Goal: Information Seeking & Learning: Compare options

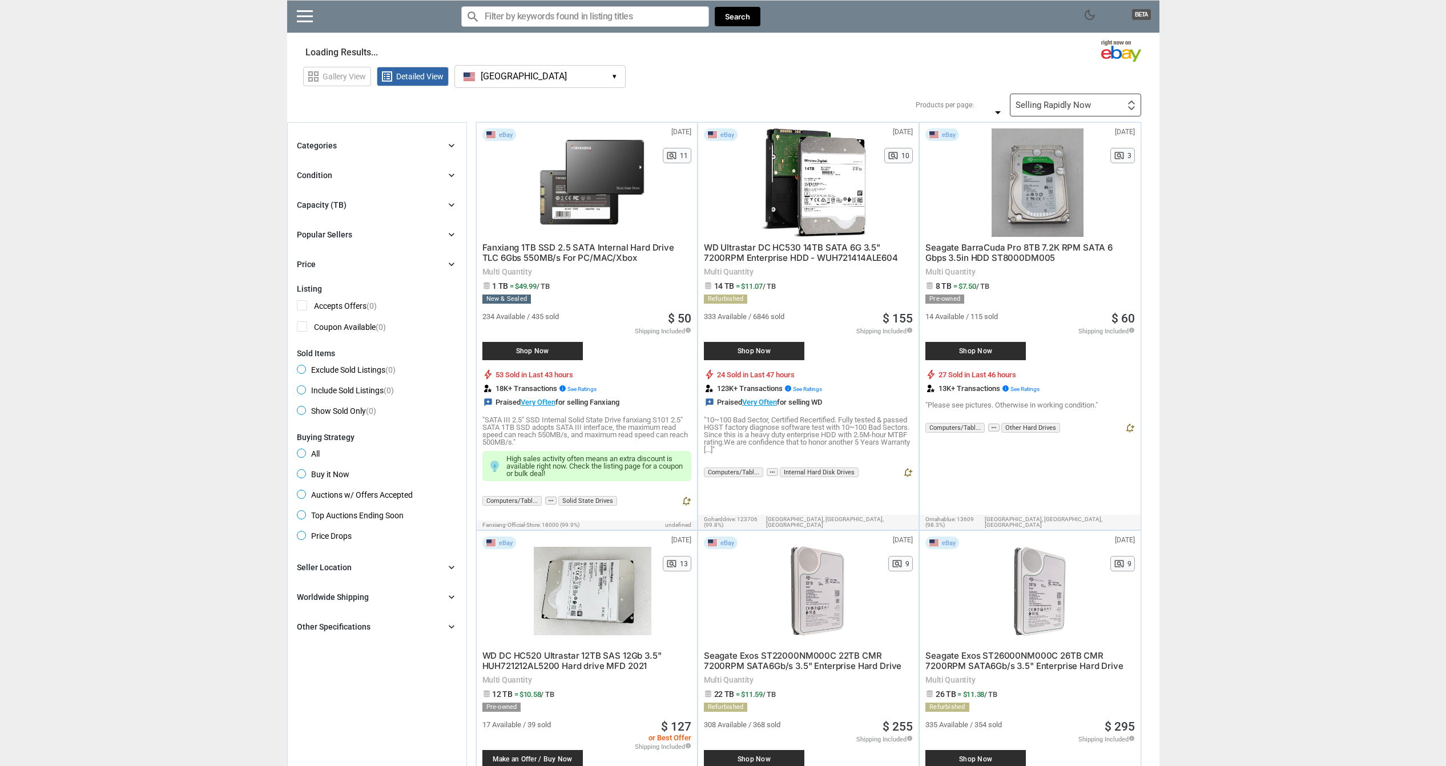
click at [340, 144] on div "Categories chevron_right" at bounding box center [377, 146] width 160 height 14
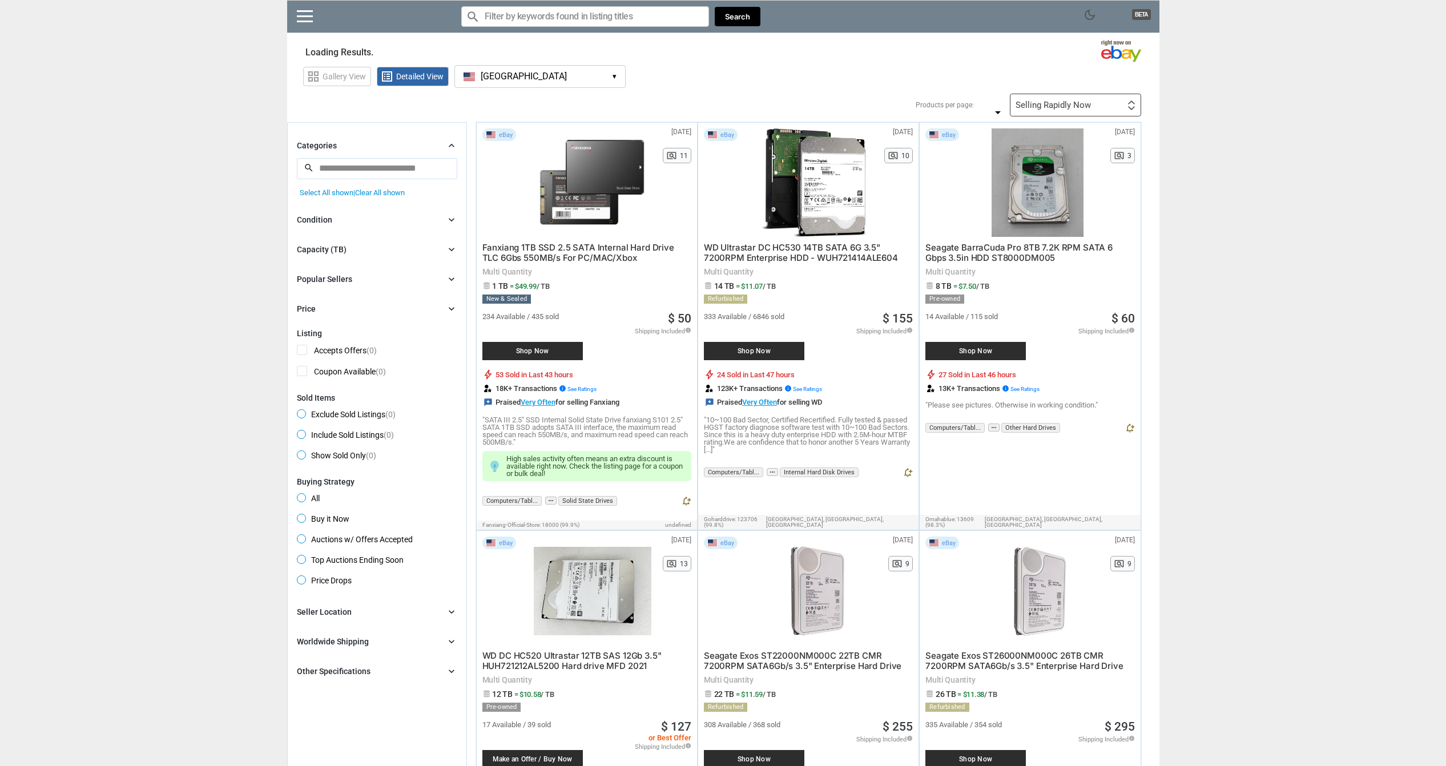
type input "*"
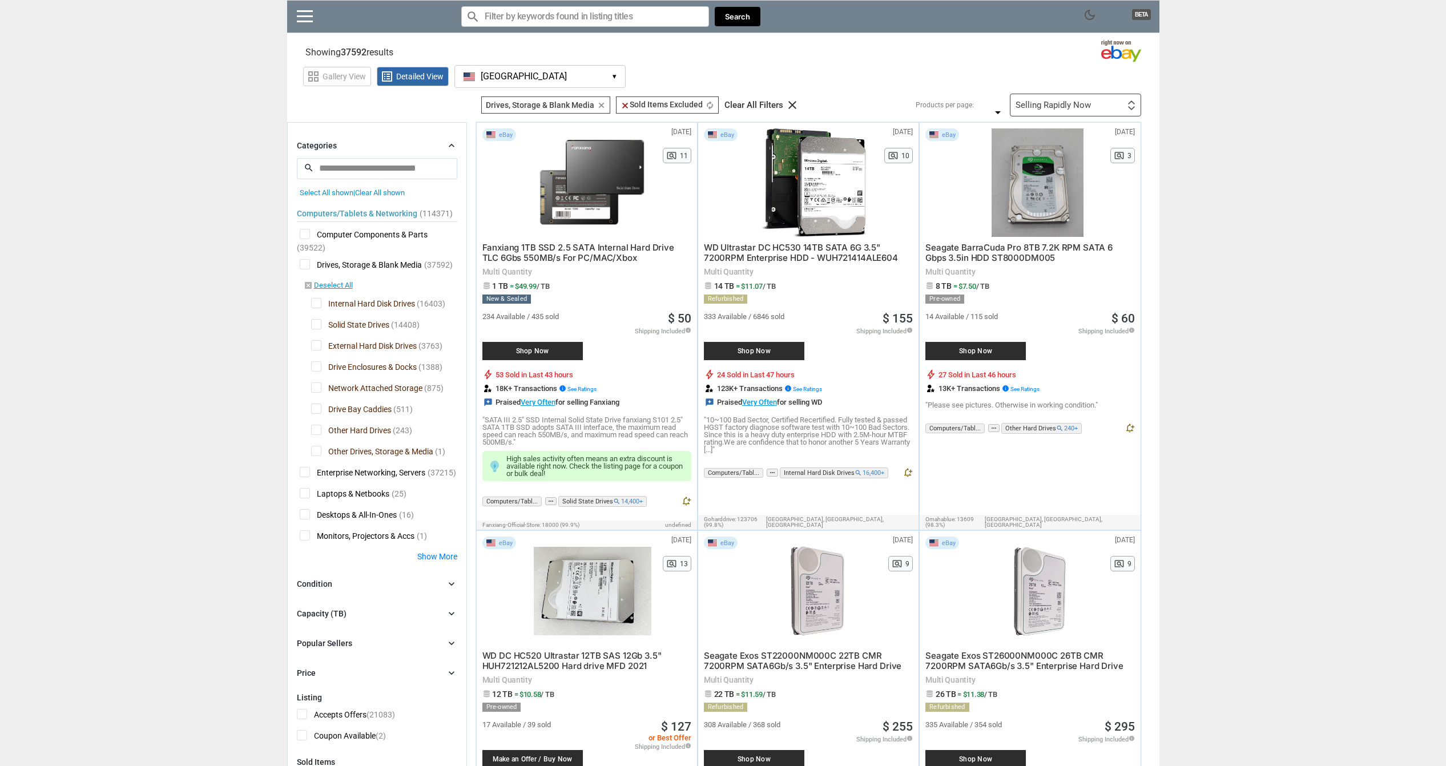
click at [342, 146] on div "Categories chevron_right" at bounding box center [377, 146] width 160 height 14
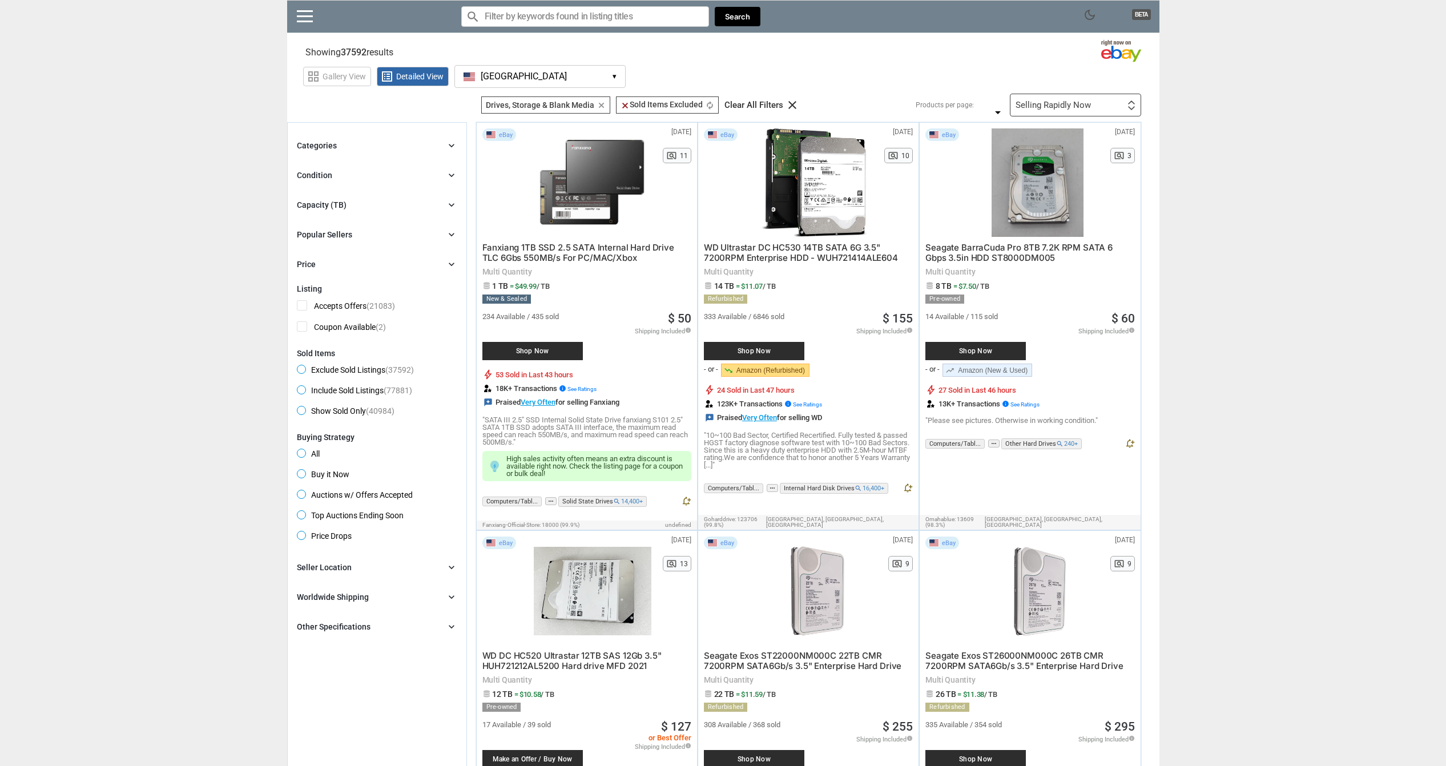
click at [354, 204] on div "Capacity (TB) chevron_right" at bounding box center [377, 205] width 160 height 14
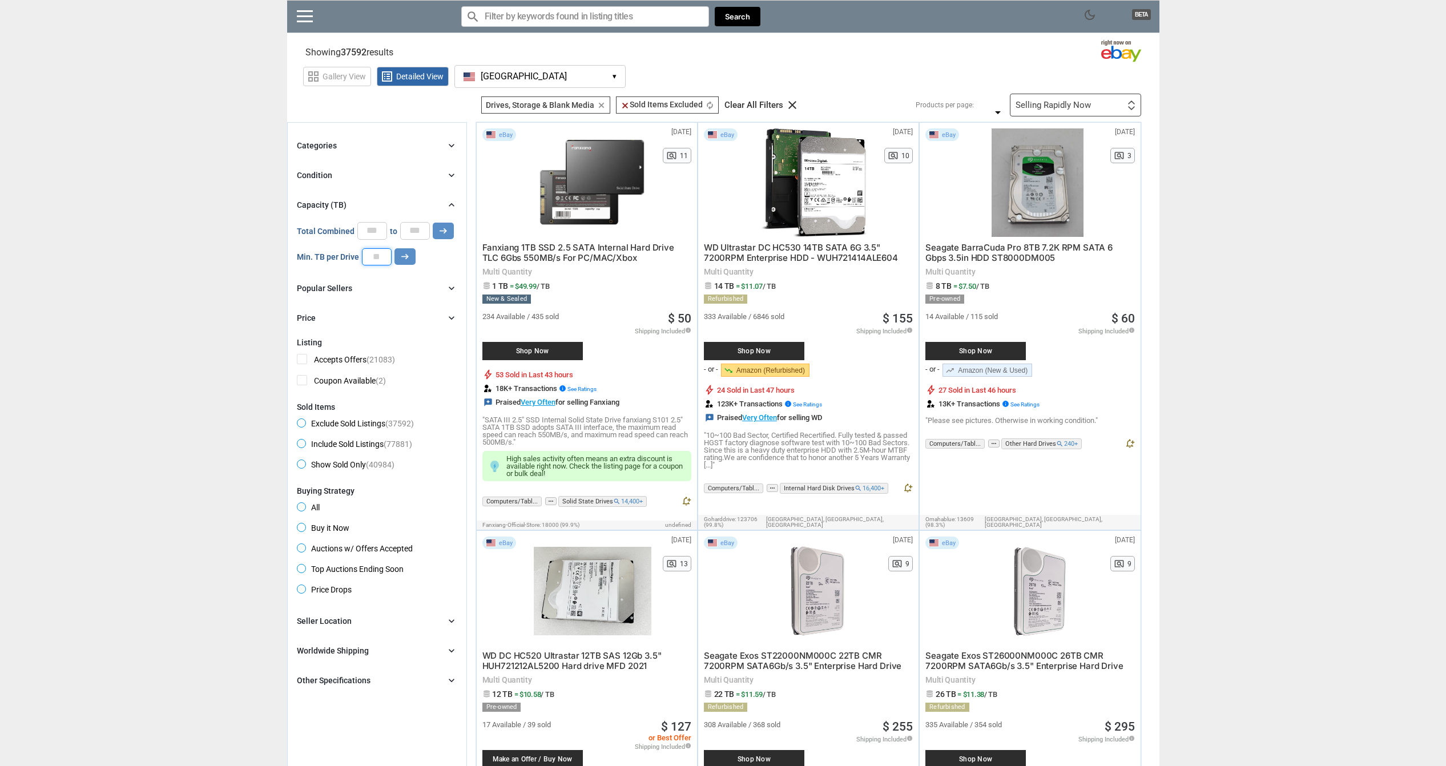
click at [376, 257] on input "number" at bounding box center [377, 256] width 30 height 17
click at [407, 259] on icon "arrow_right_alt" at bounding box center [405, 256] width 11 height 11
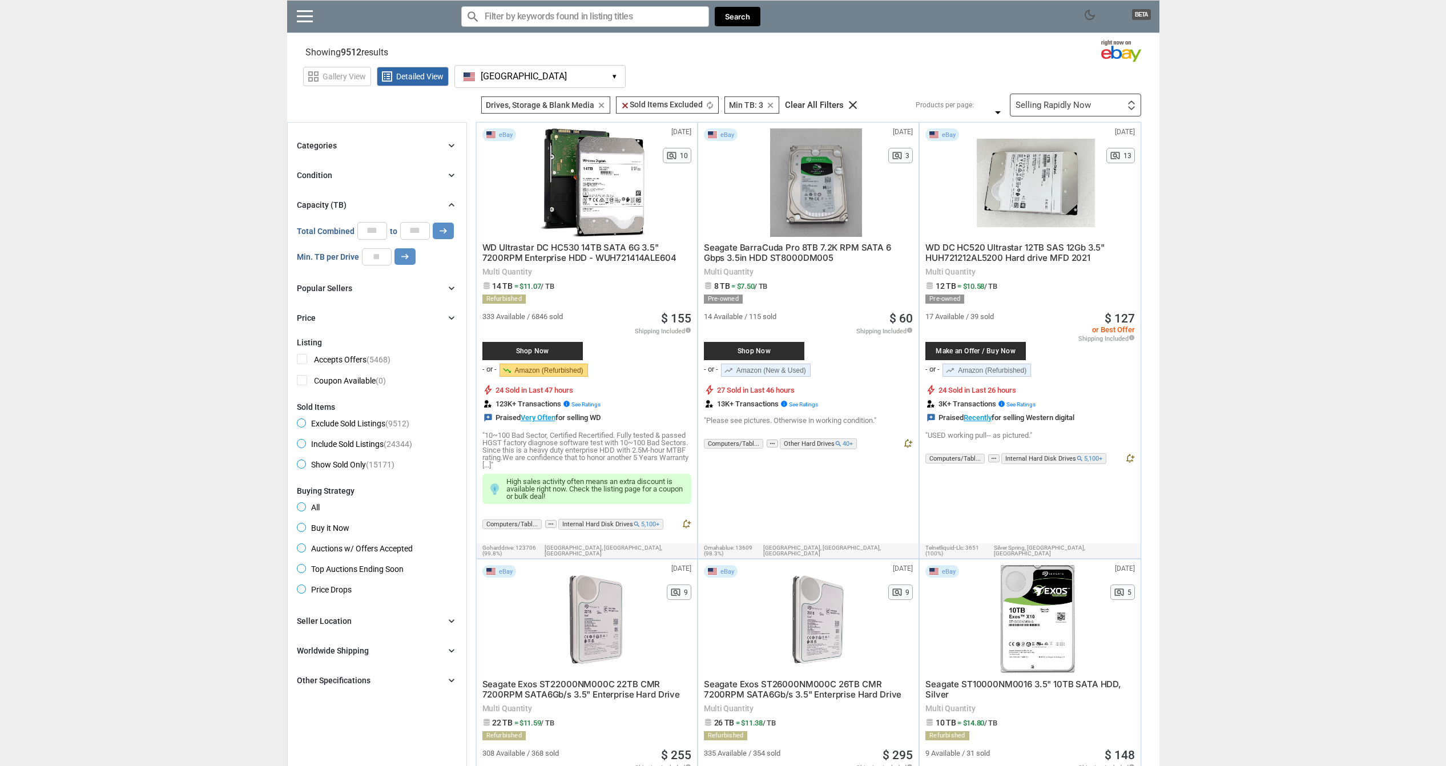
click at [330, 178] on div "Condition" at bounding box center [314, 175] width 35 height 11
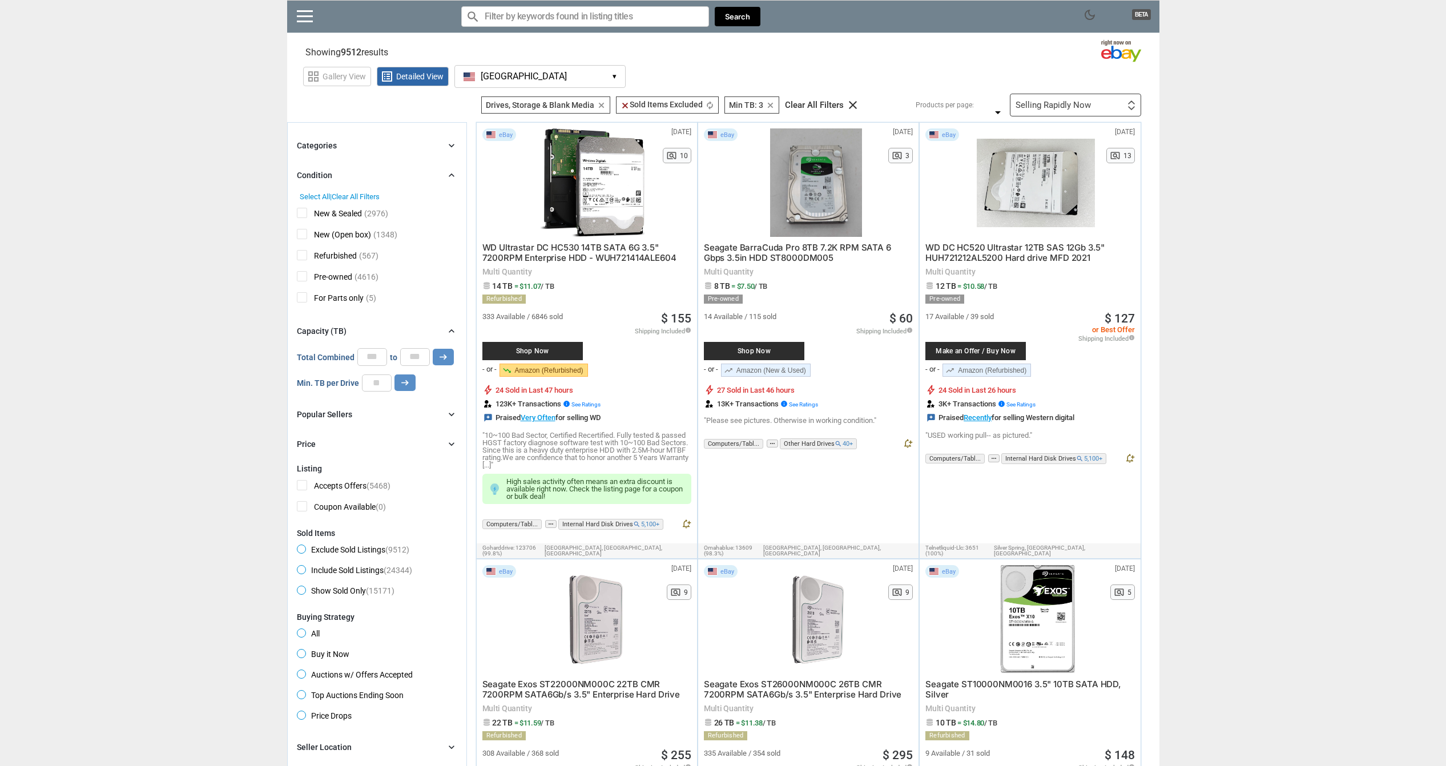
click at [304, 257] on span "Refurbished" at bounding box center [327, 257] width 60 height 14
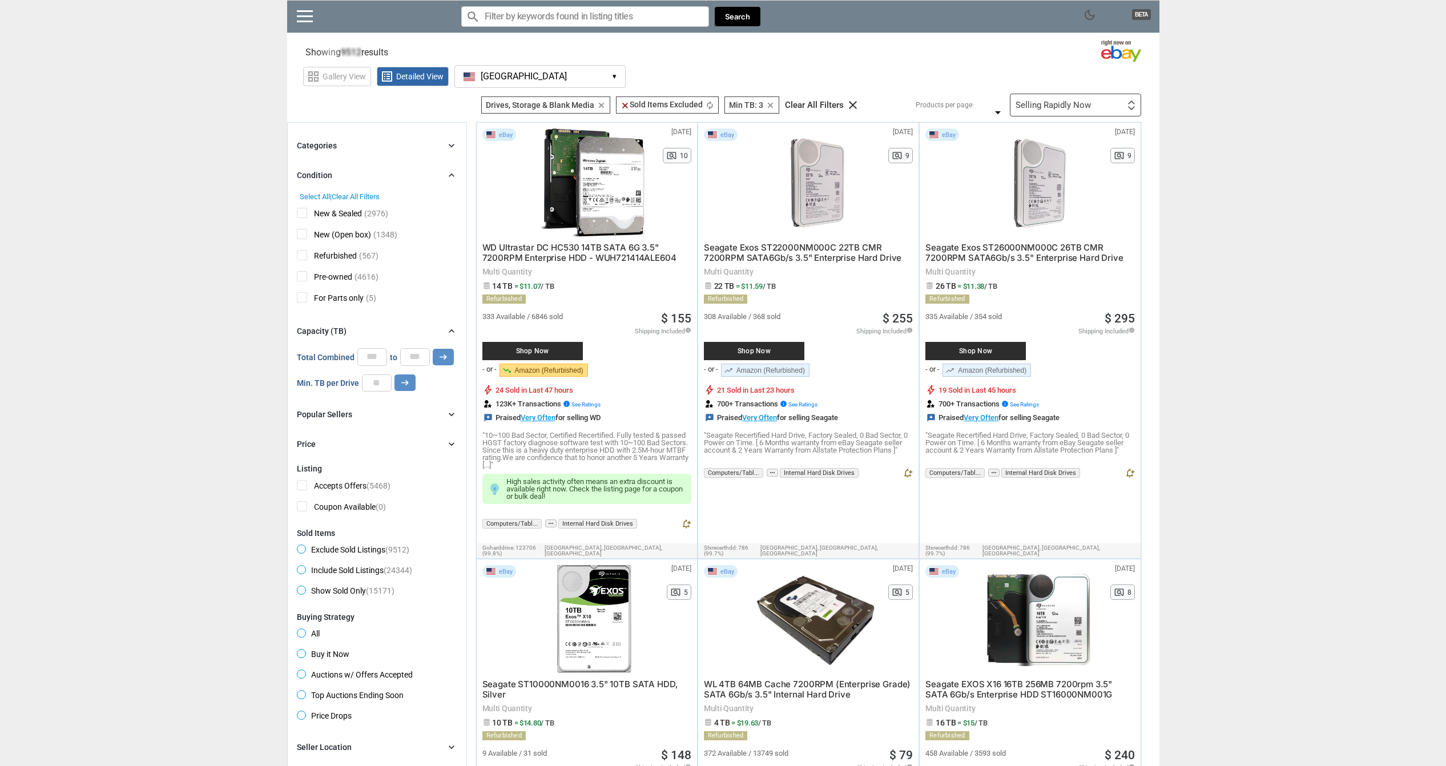
click at [303, 275] on span "Pre-owned" at bounding box center [324, 278] width 55 height 14
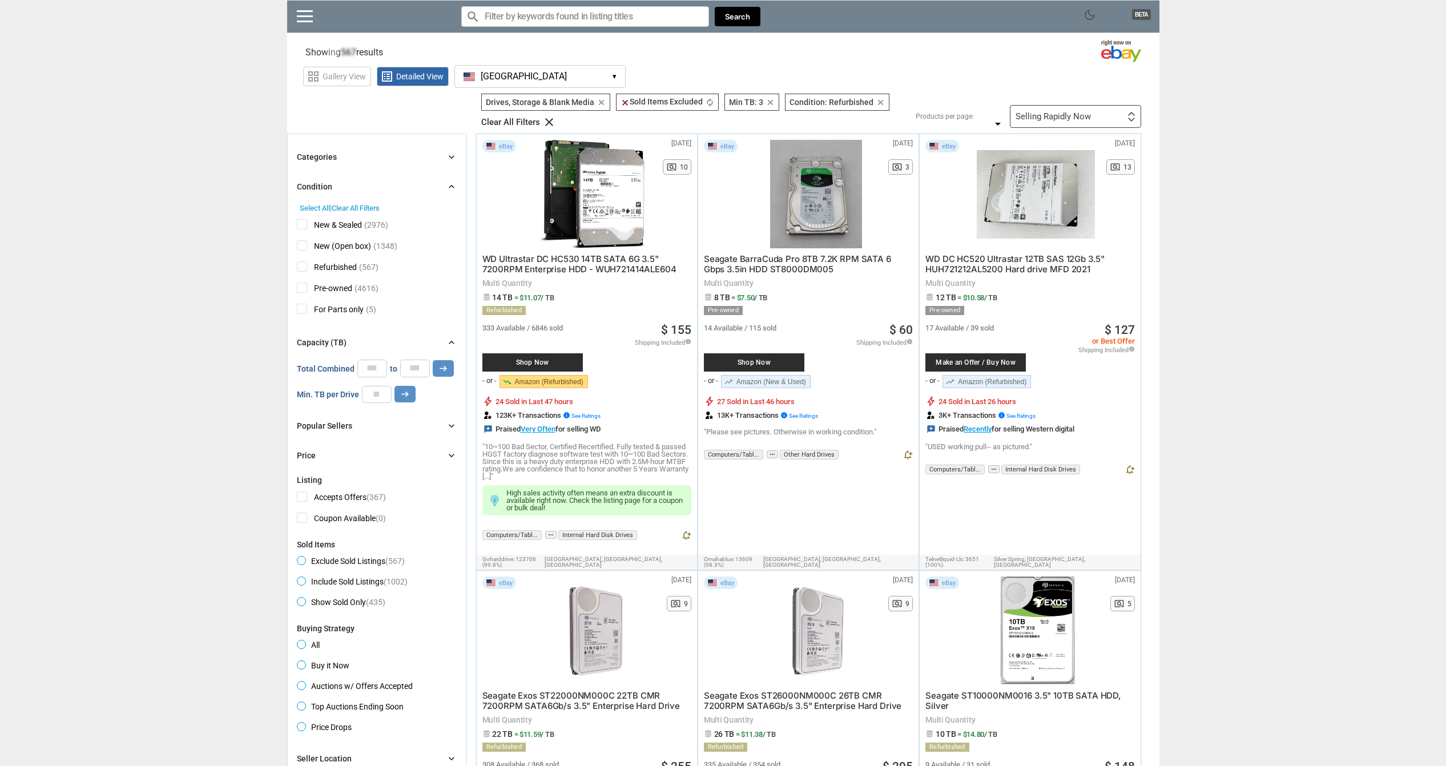
click at [1030, 122] on div "Selling Rapidly Now First or Last Chance to Buy Recently Listed Selling Rapidly…" at bounding box center [1075, 116] width 131 height 23
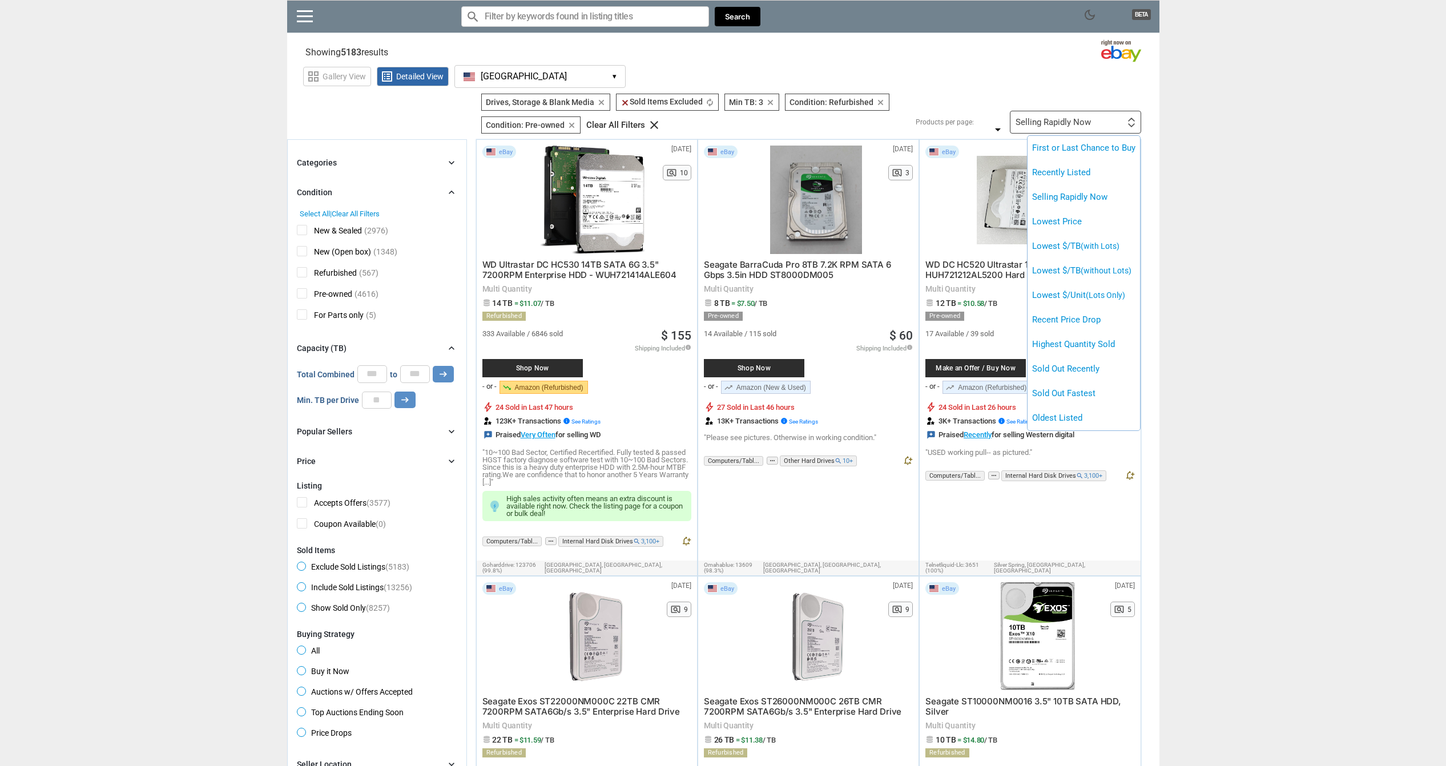
click at [1095, 84] on div at bounding box center [723, 383] width 1446 height 766
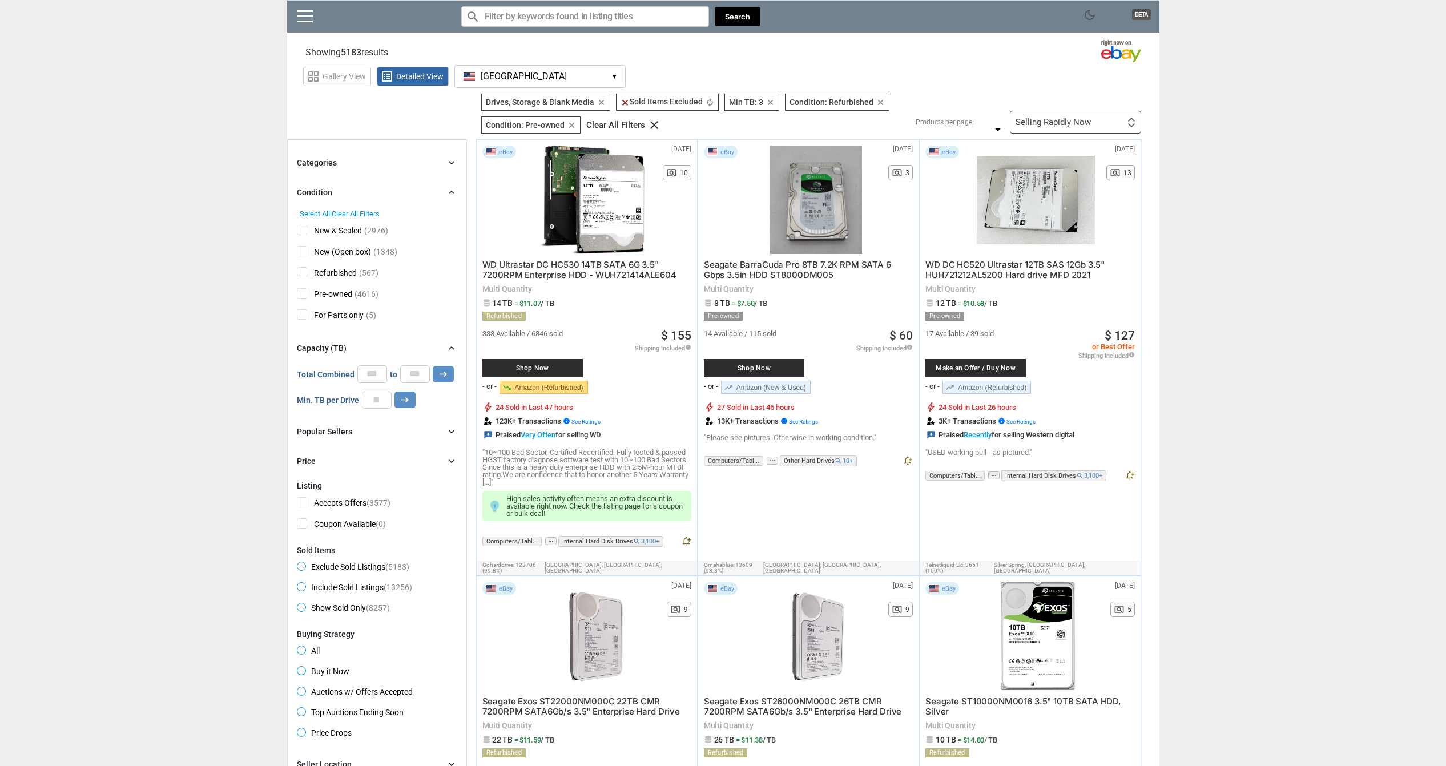
click at [323, 462] on div "Price chevron_right" at bounding box center [377, 461] width 160 height 14
click at [321, 456] on div "Price chevron_right" at bounding box center [377, 461] width 160 height 14
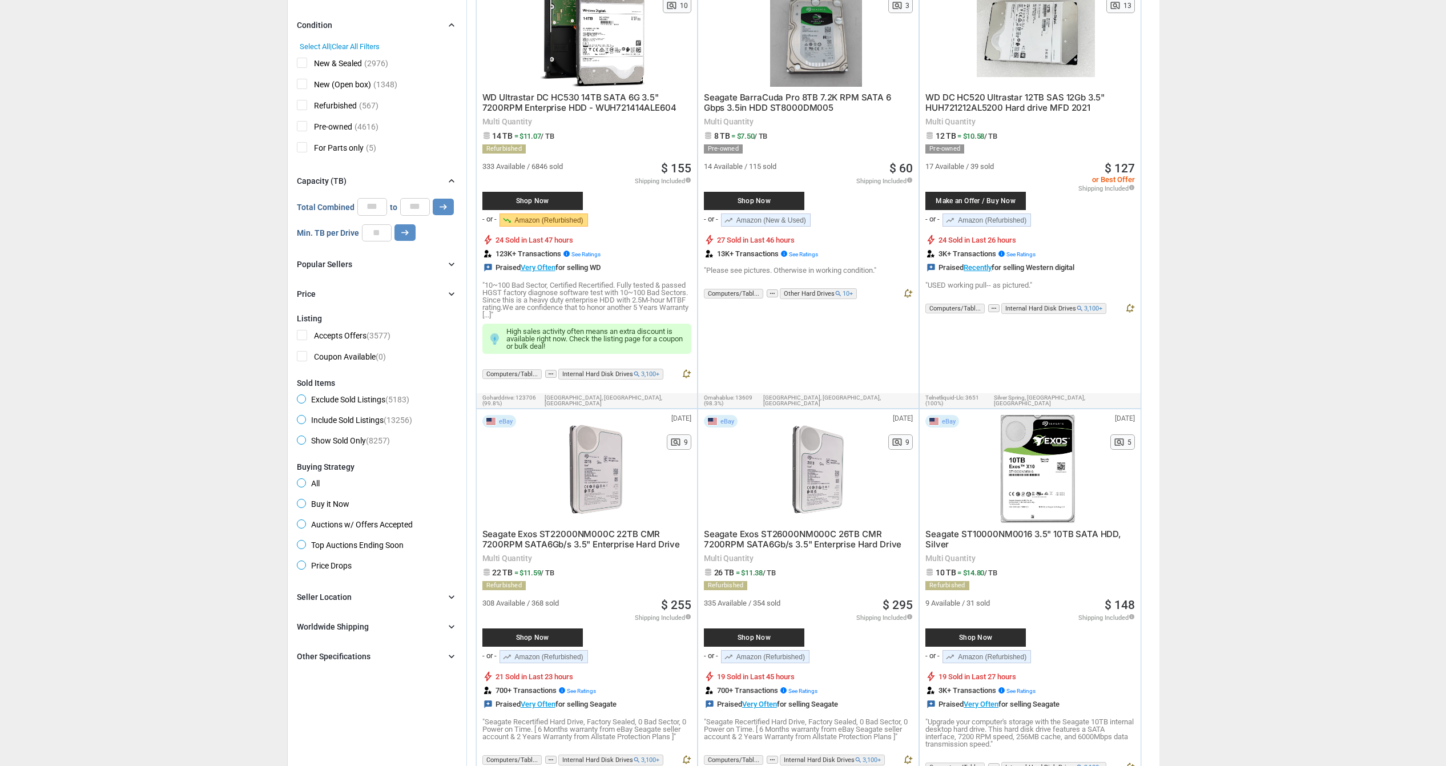
scroll to position [171, 0]
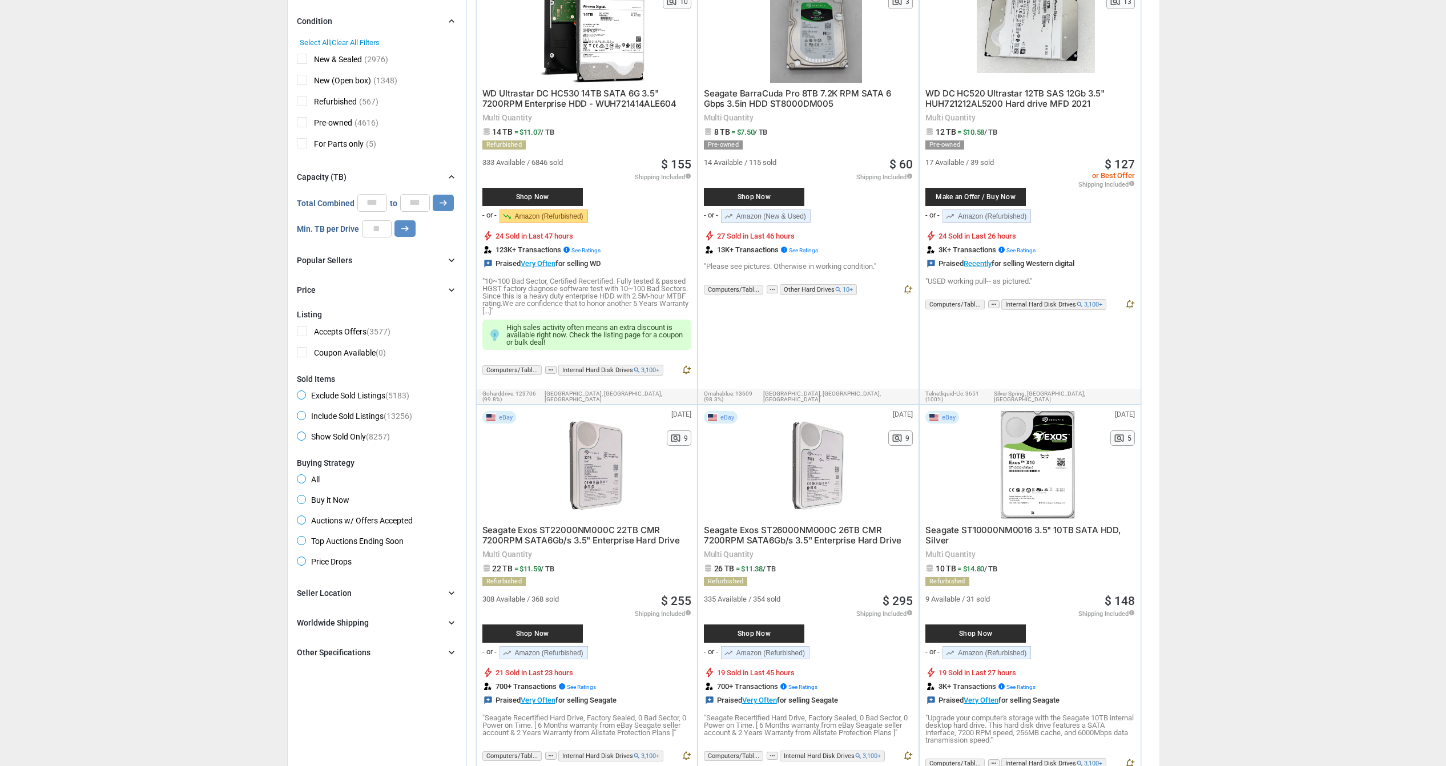
click at [327, 585] on form "Categories chevron_right search close Select All shown | Clear All shown Comput…" at bounding box center [377, 322] width 160 height 675
click at [331, 592] on div "Seller Location" at bounding box center [324, 592] width 55 height 11
click at [348, 618] on div "Worldwide Shipping" at bounding box center [333, 622] width 72 height 11
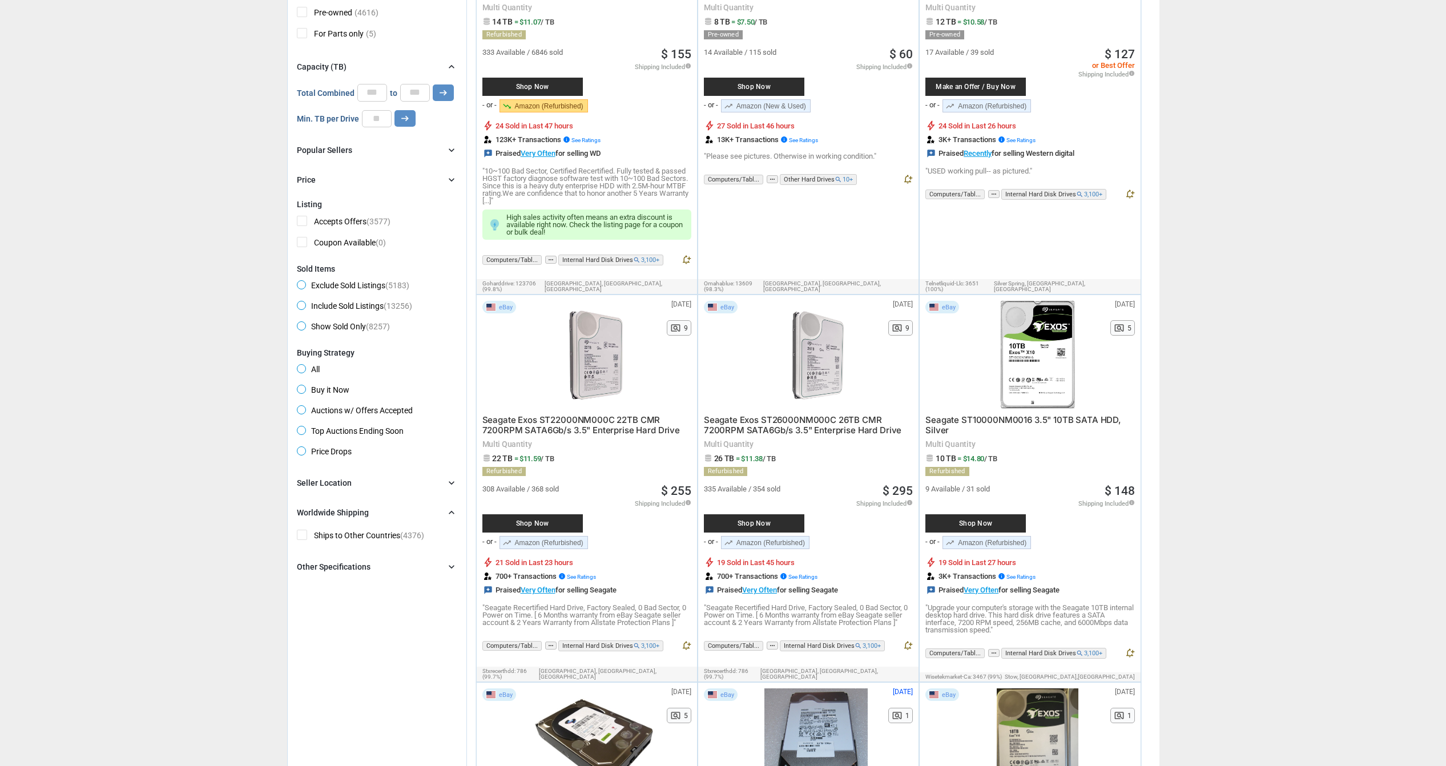
scroll to position [285, 0]
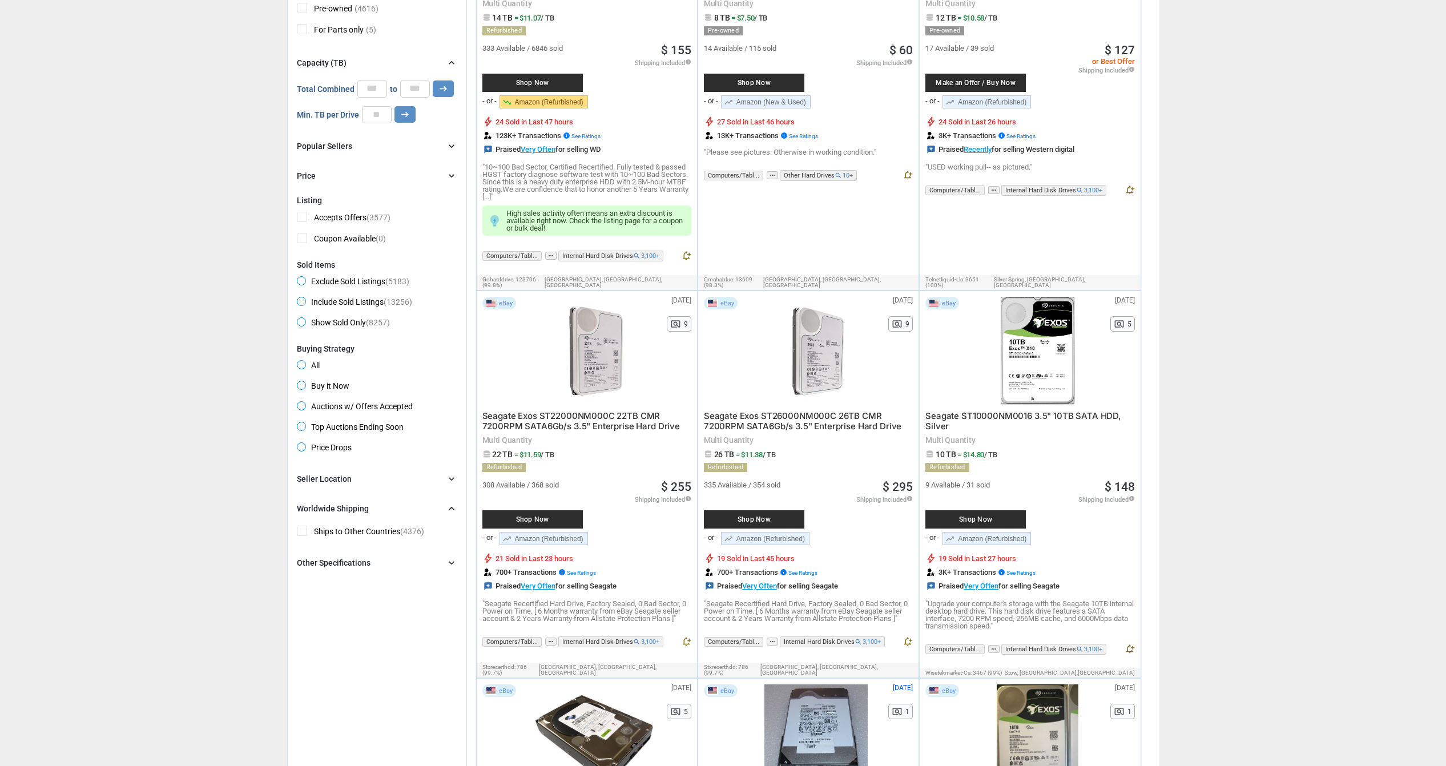
click at [365, 565] on div "Other Specifications" at bounding box center [334, 562] width 74 height 11
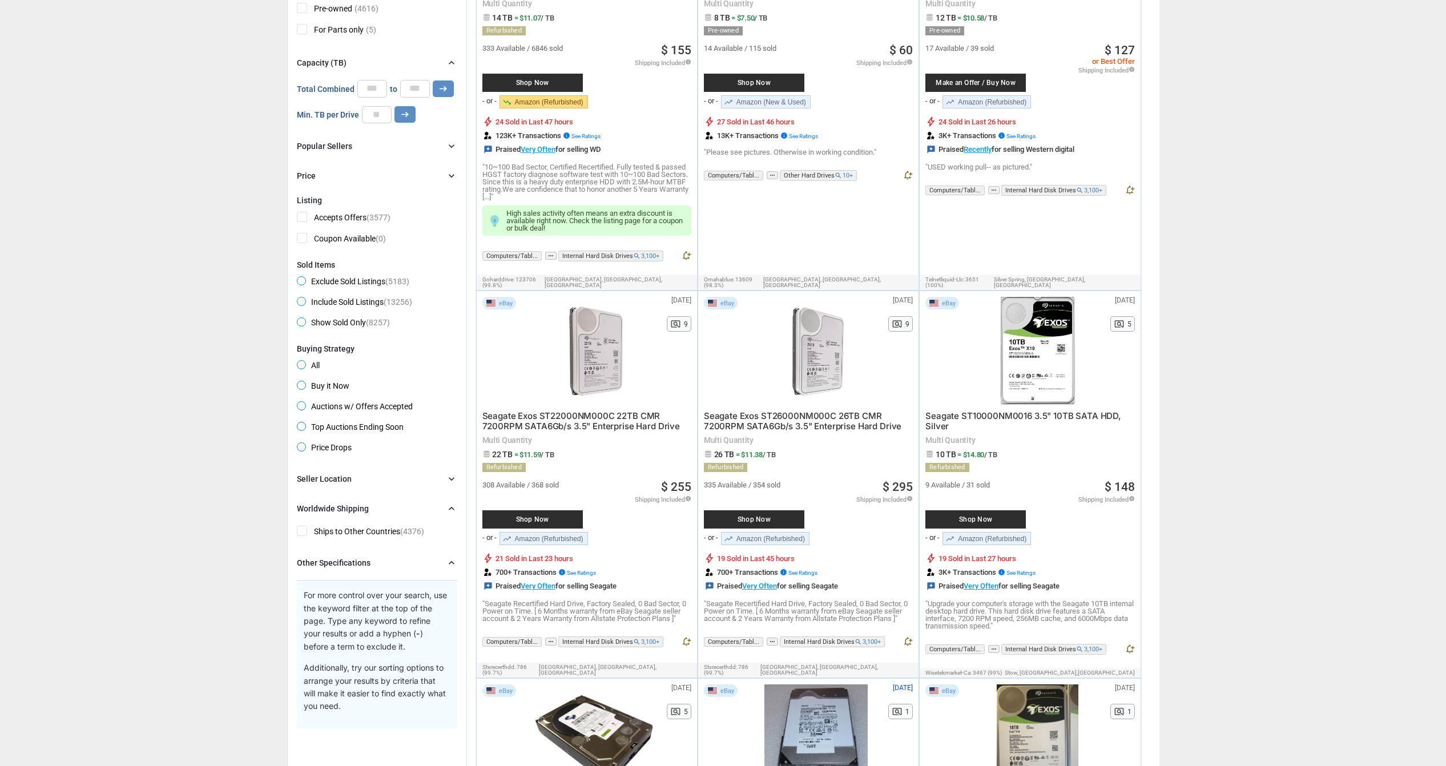
click at [334, 478] on div "Seller Location" at bounding box center [324, 478] width 55 height 11
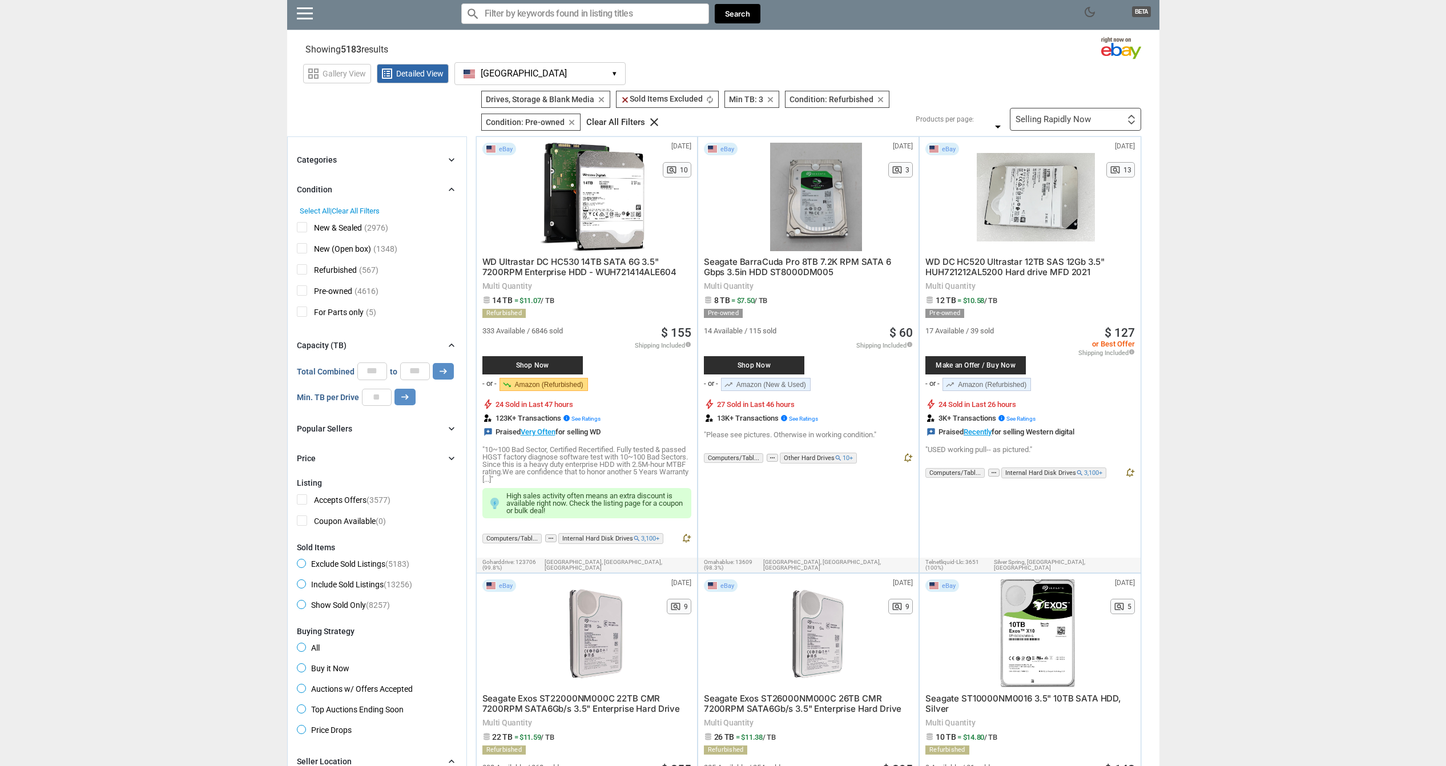
scroll to position [0, 0]
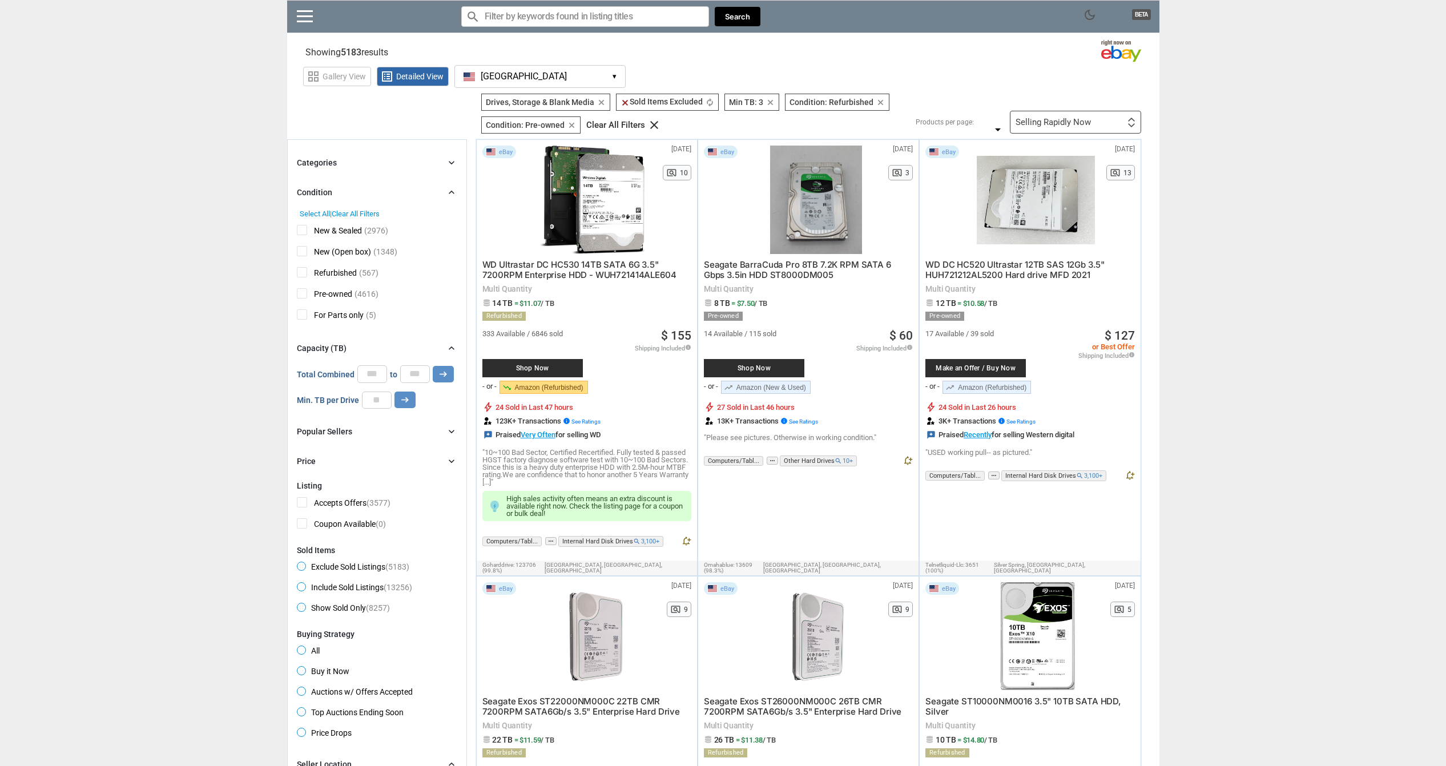
click at [428, 462] on div "Price chevron_right" at bounding box center [377, 461] width 160 height 14
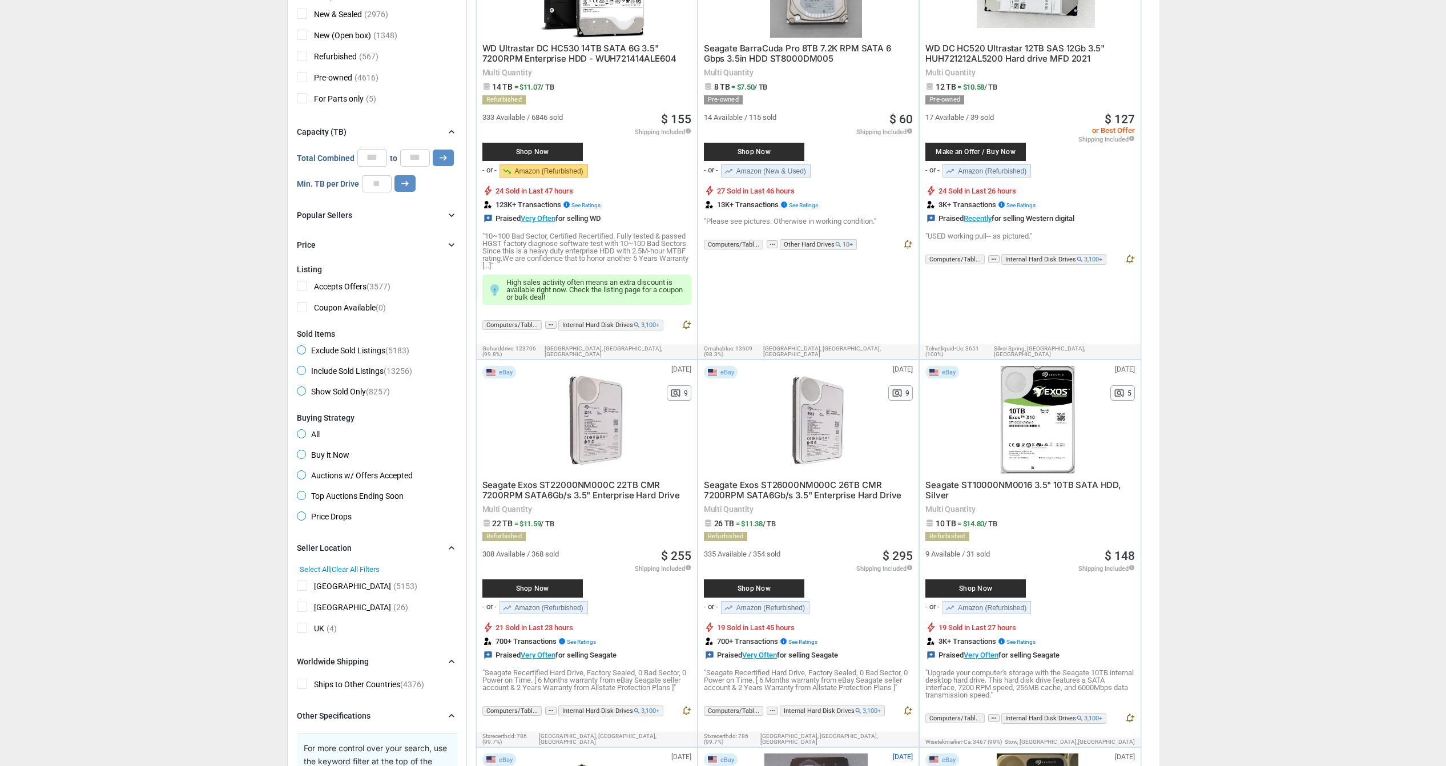
scroll to position [400, 0]
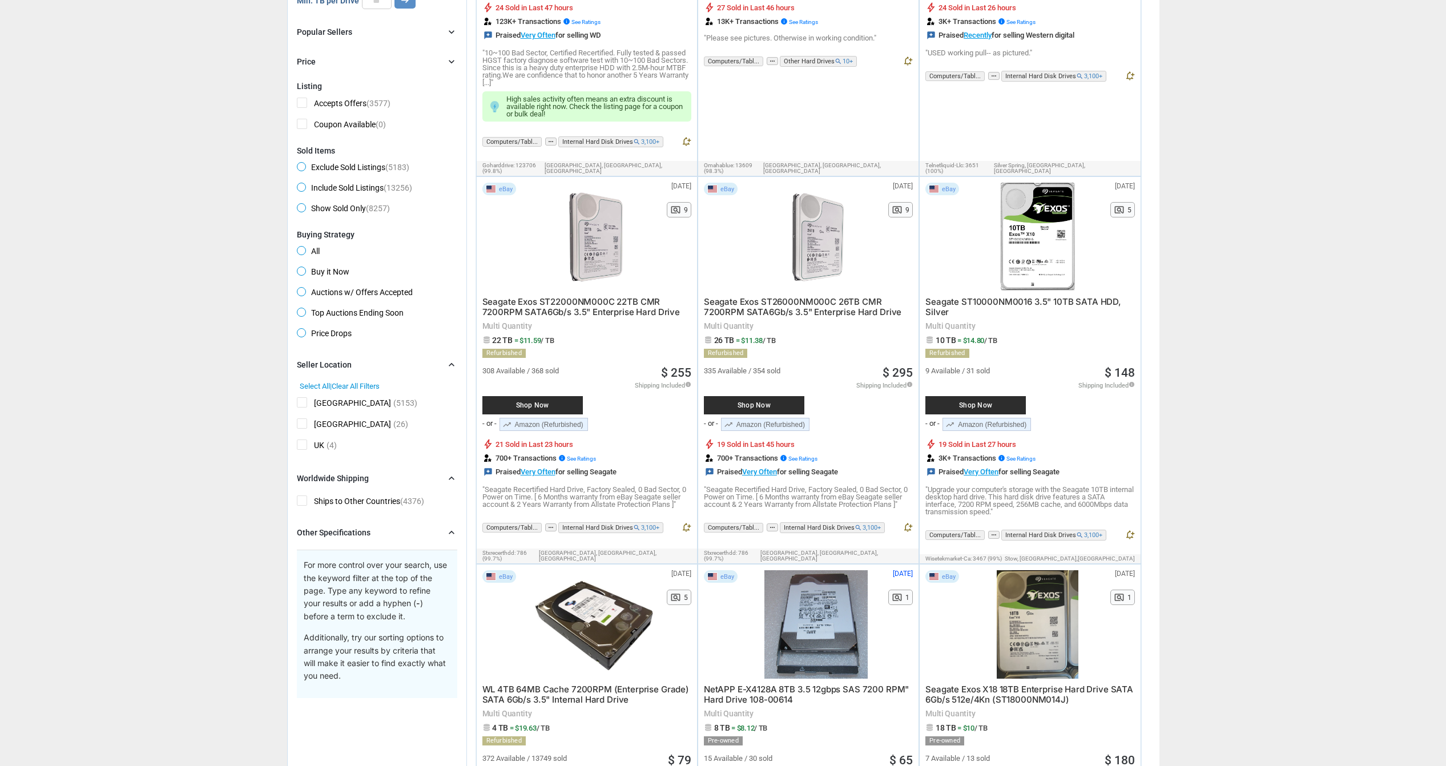
click at [303, 406] on span "[GEOGRAPHIC_DATA]" at bounding box center [344, 404] width 94 height 14
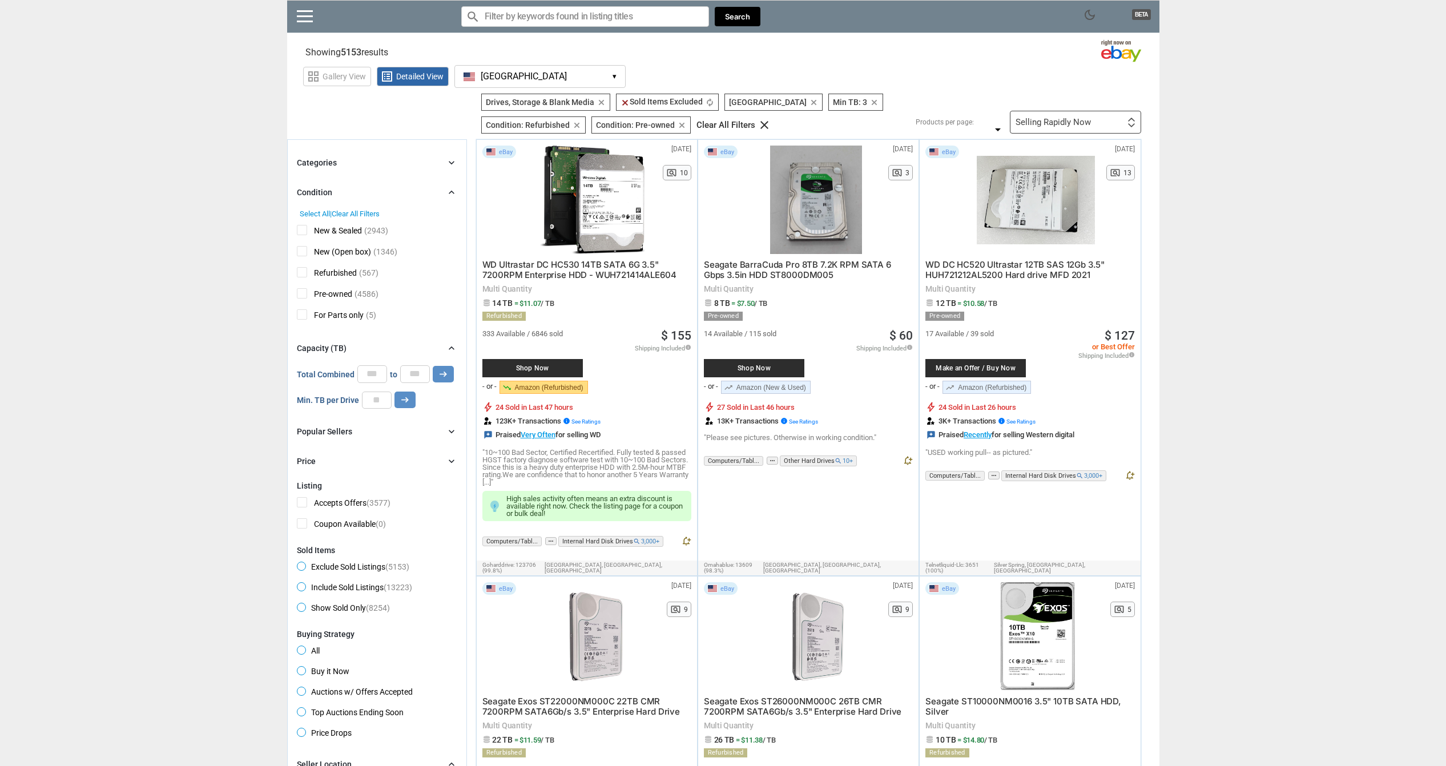
click at [321, 156] on div "Categories chevron_right" at bounding box center [377, 163] width 160 height 14
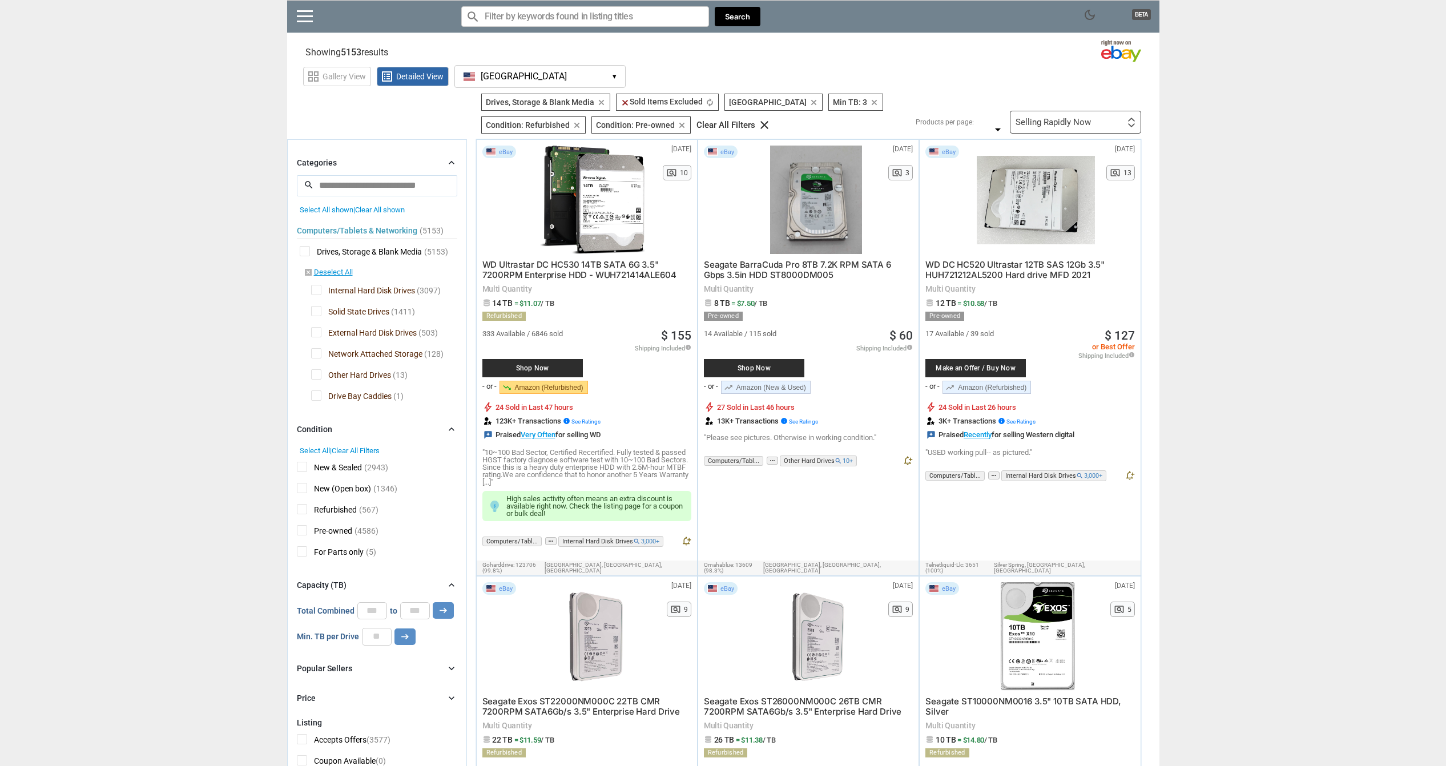
click at [380, 165] on div "Categories chevron_right" at bounding box center [377, 163] width 160 height 14
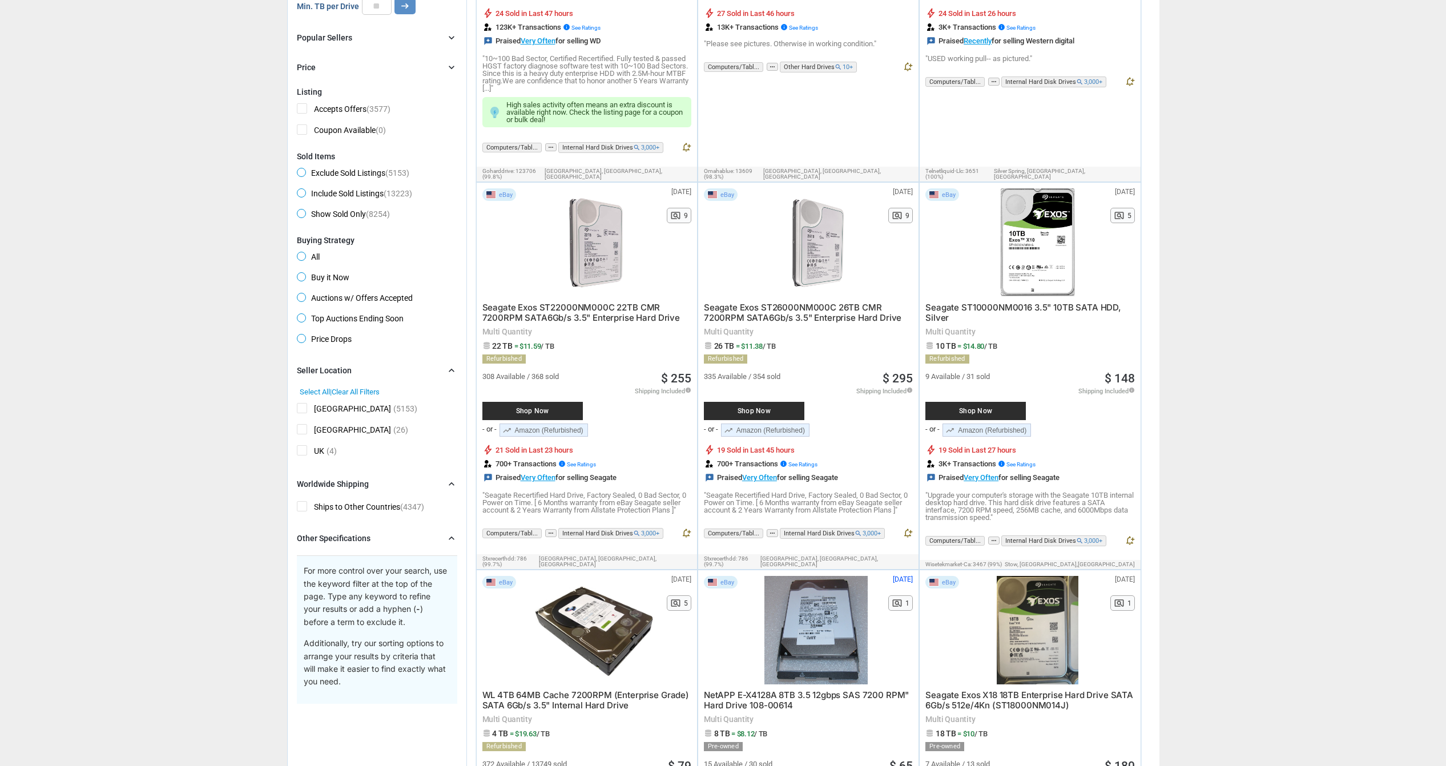
scroll to position [400, 0]
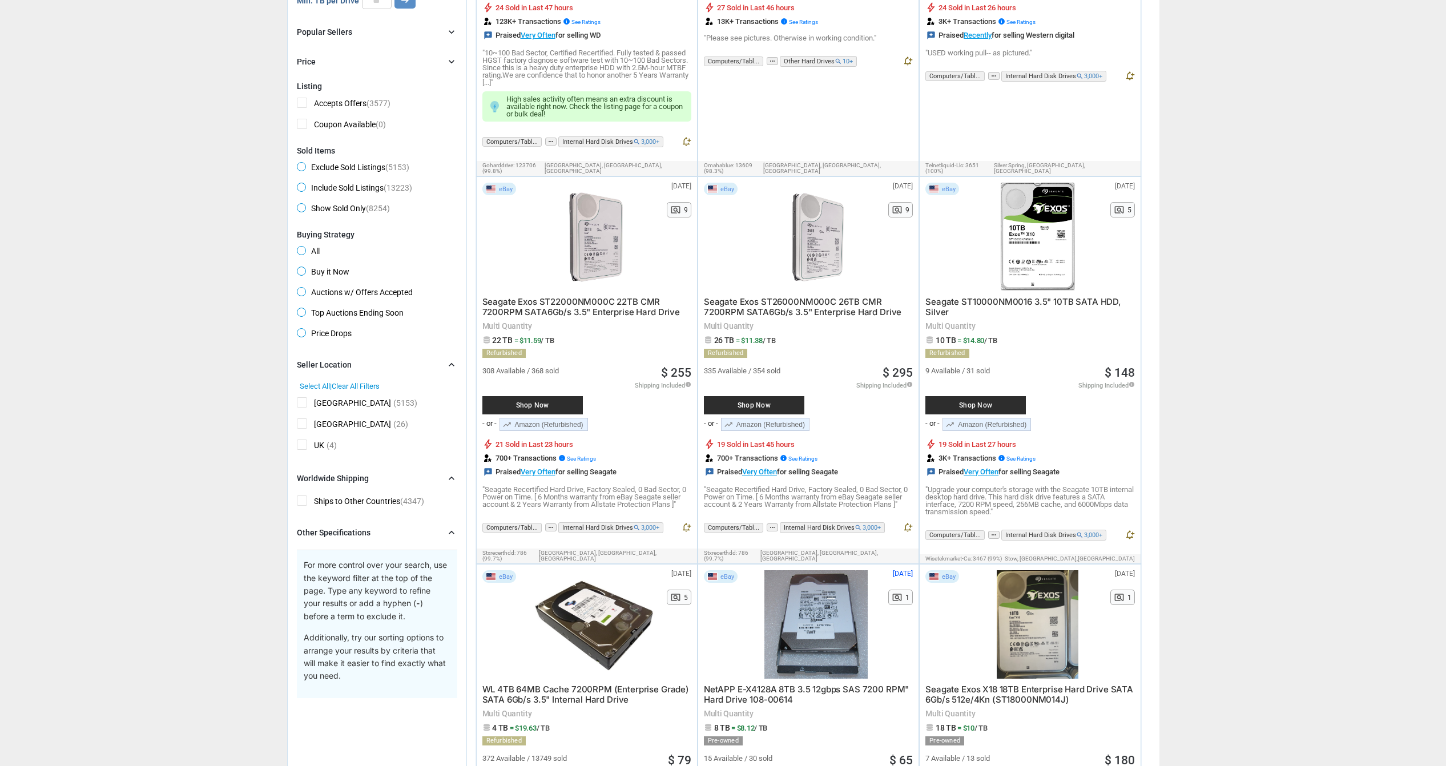
click at [304, 333] on span "Price Drops" at bounding box center [324, 335] width 55 height 14
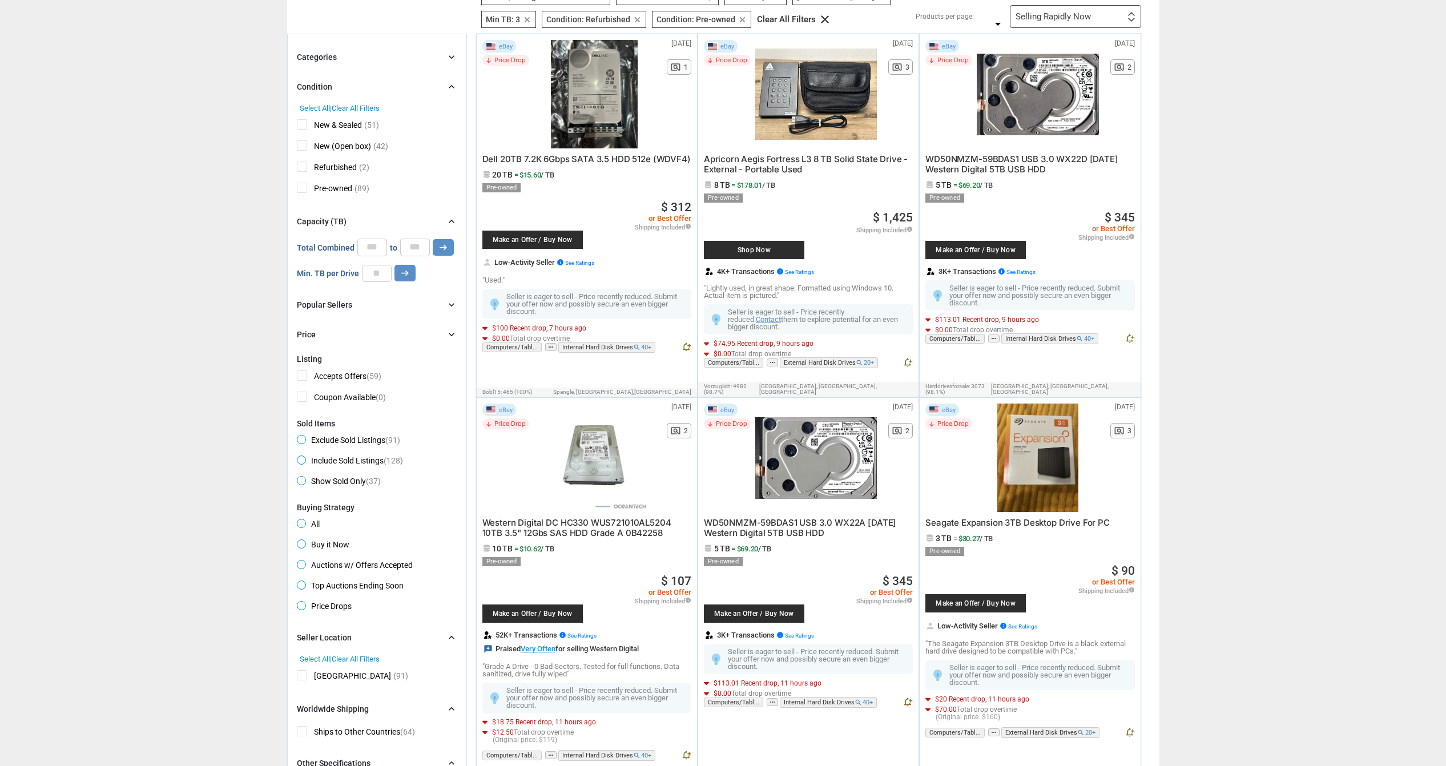
scroll to position [114, 0]
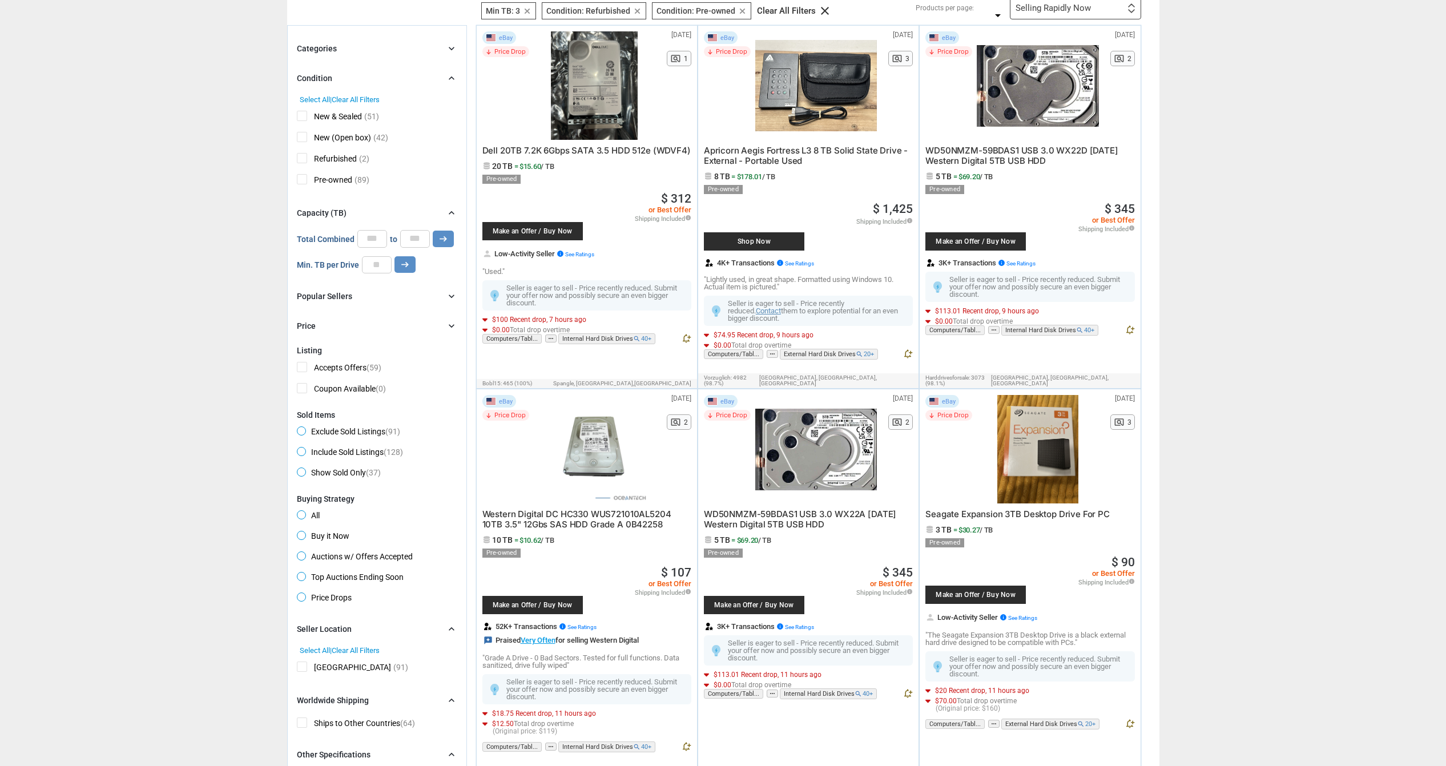
click at [307, 517] on span "All" at bounding box center [308, 517] width 23 height 14
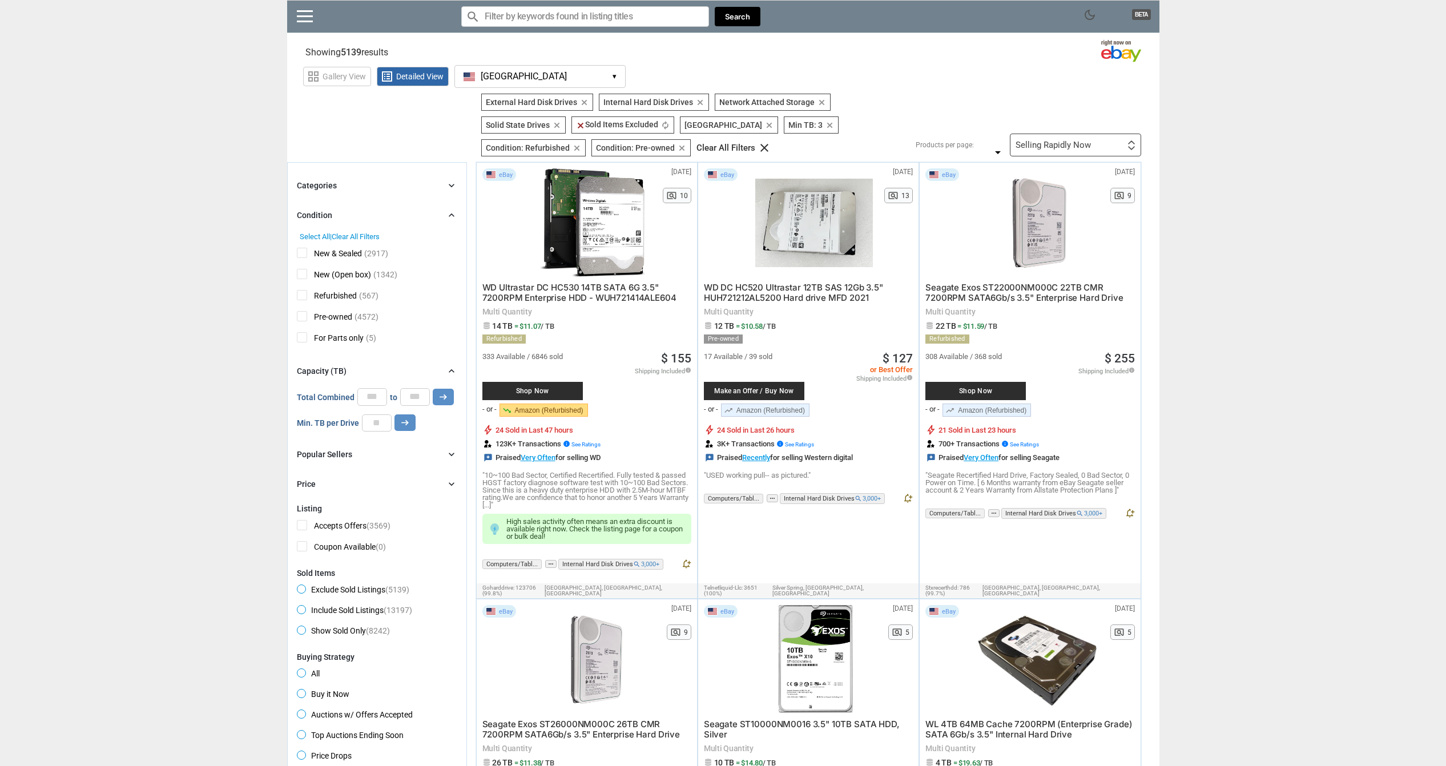
click at [1051, 148] on div "Selling Rapidly Now" at bounding box center [1052, 145] width 75 height 9
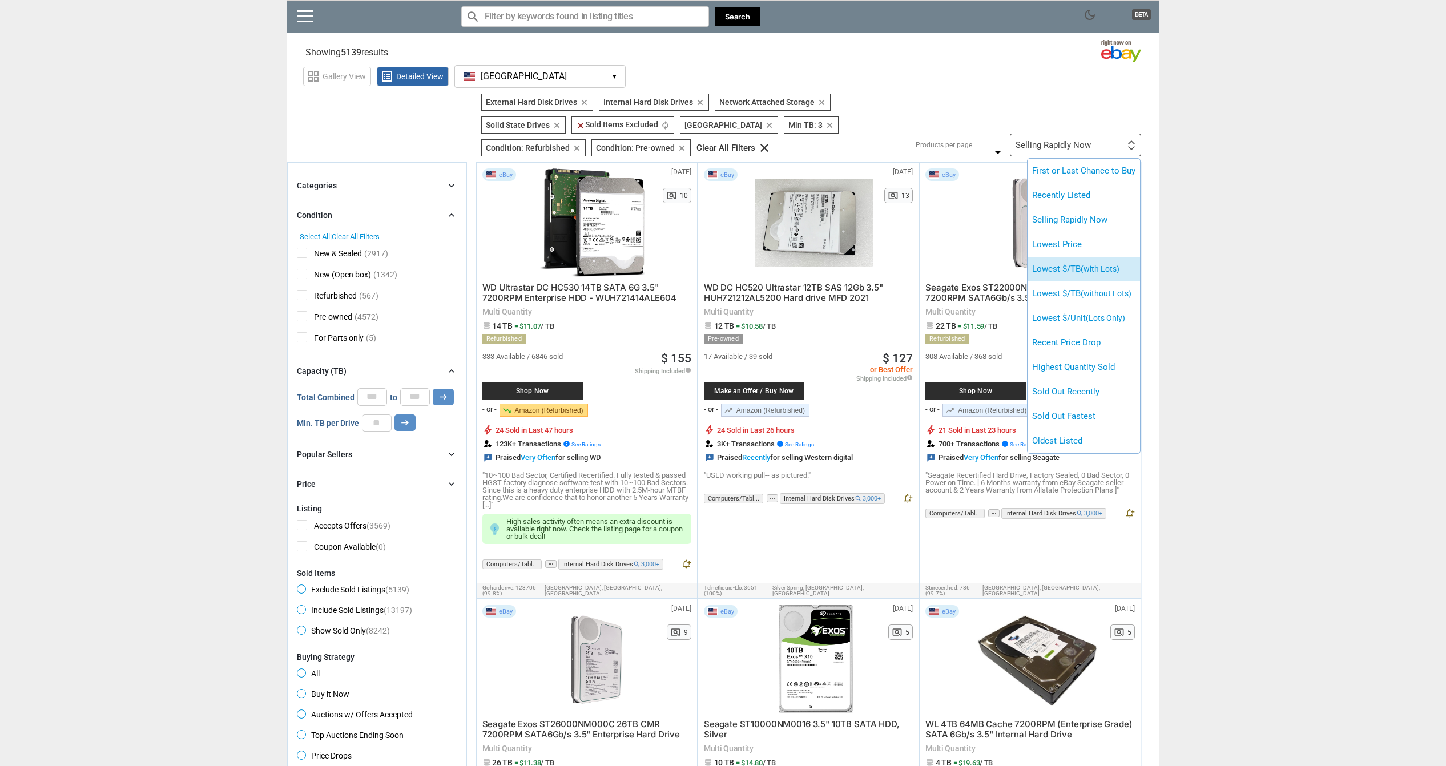
click at [1118, 273] on span "(with Lots)" at bounding box center [1100, 268] width 39 height 9
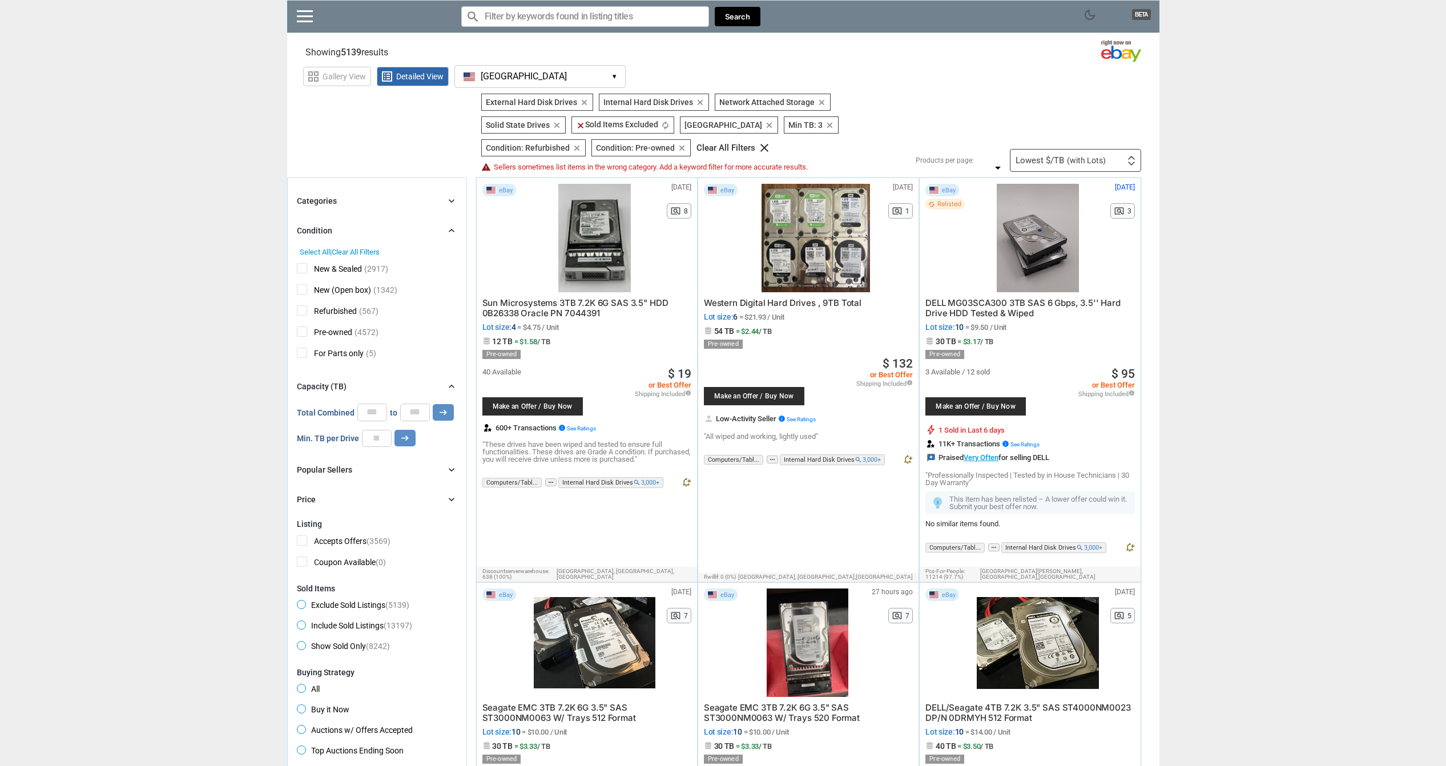
click at [518, 297] on span "Sun Microsystems 3TB 7.2K 6G SAS 3.5" HDD 0B26338 Oracle PN 7044391" at bounding box center [575, 307] width 186 height 21
click at [493, 327] on span "Lot size: 4 = $4.75 / Unit" at bounding box center [586, 327] width 209 height 8
click at [813, 246] on div at bounding box center [816, 238] width 122 height 108
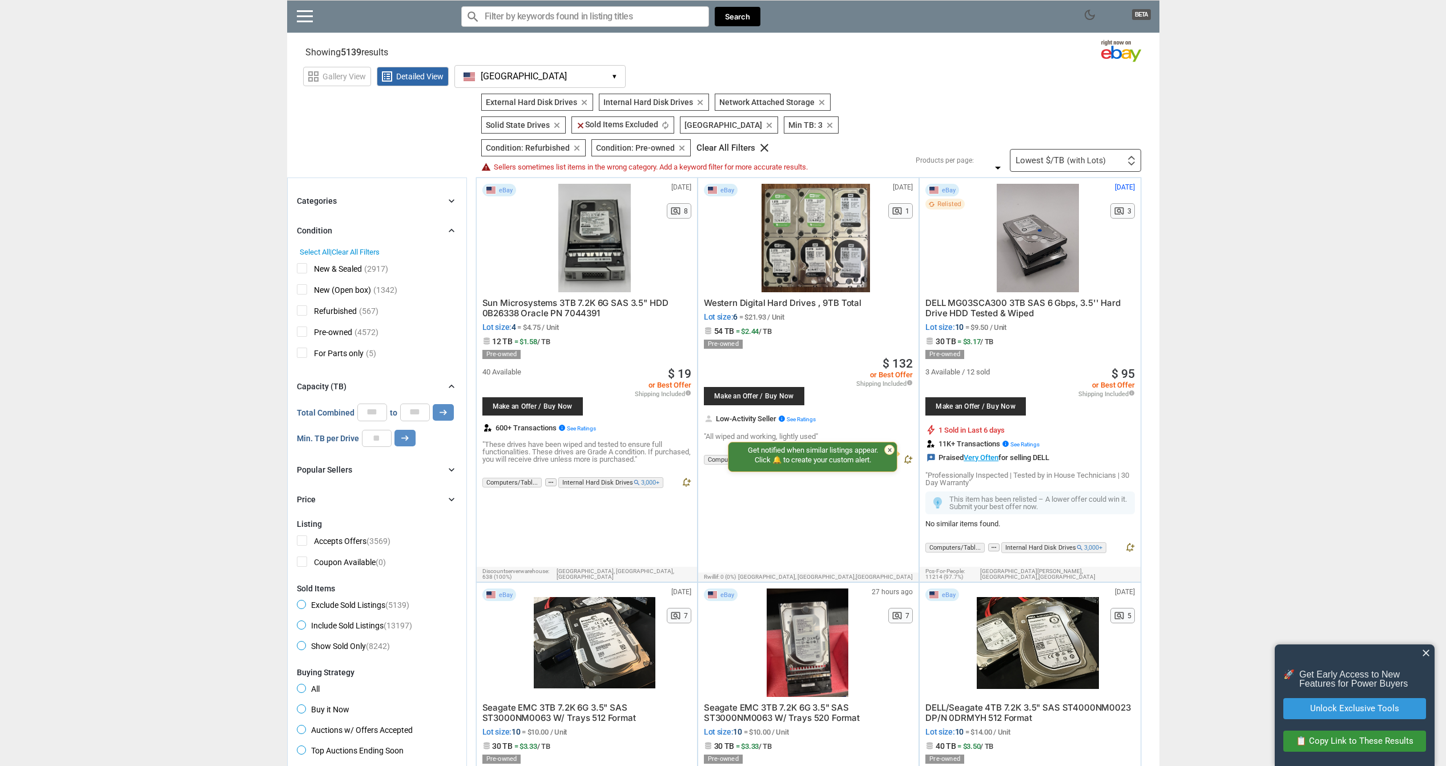
click at [1108, 161] on div "Lowest $/TB (with Lots) First or Last Chance to Buy Recently Listed Selling Rap…" at bounding box center [1075, 160] width 131 height 23
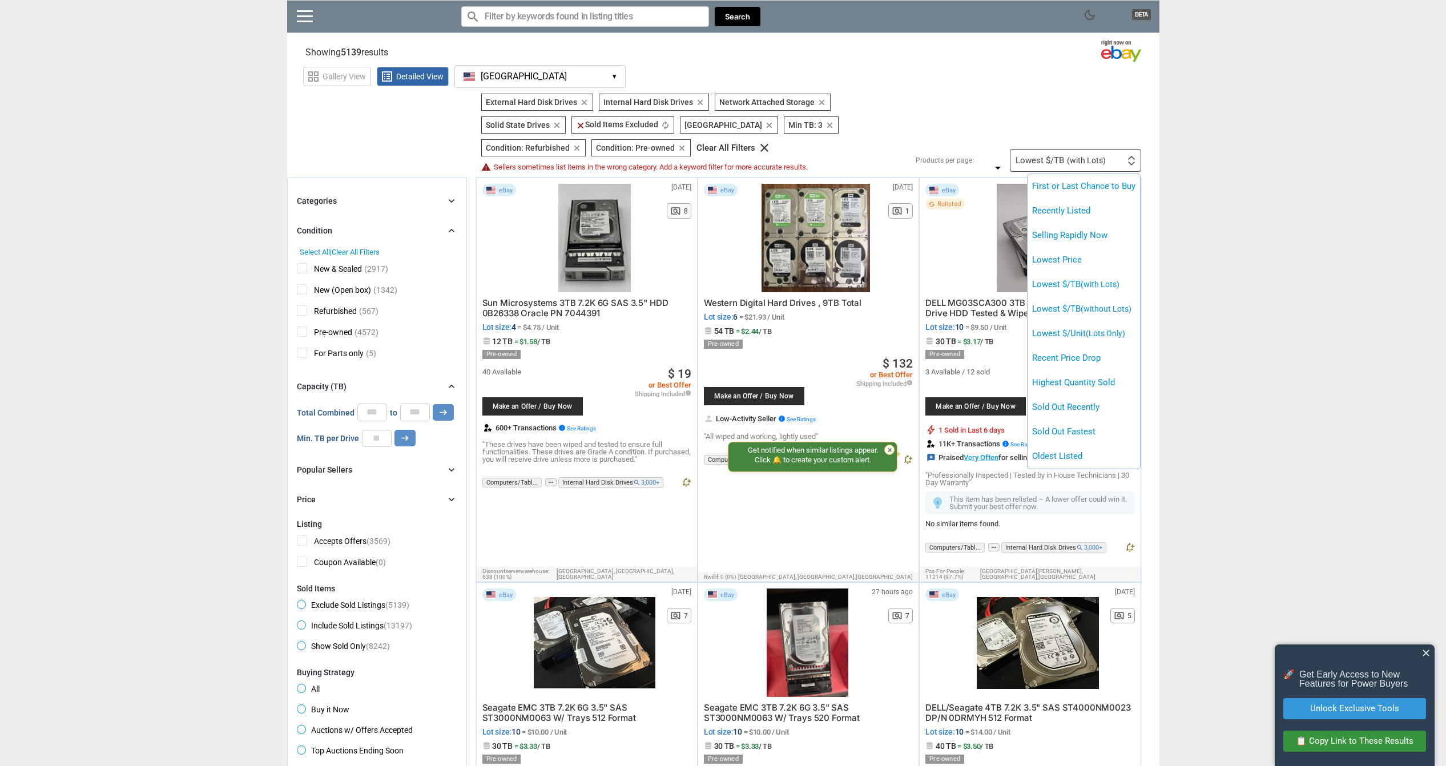
click at [1108, 161] on div at bounding box center [723, 383] width 1446 height 766
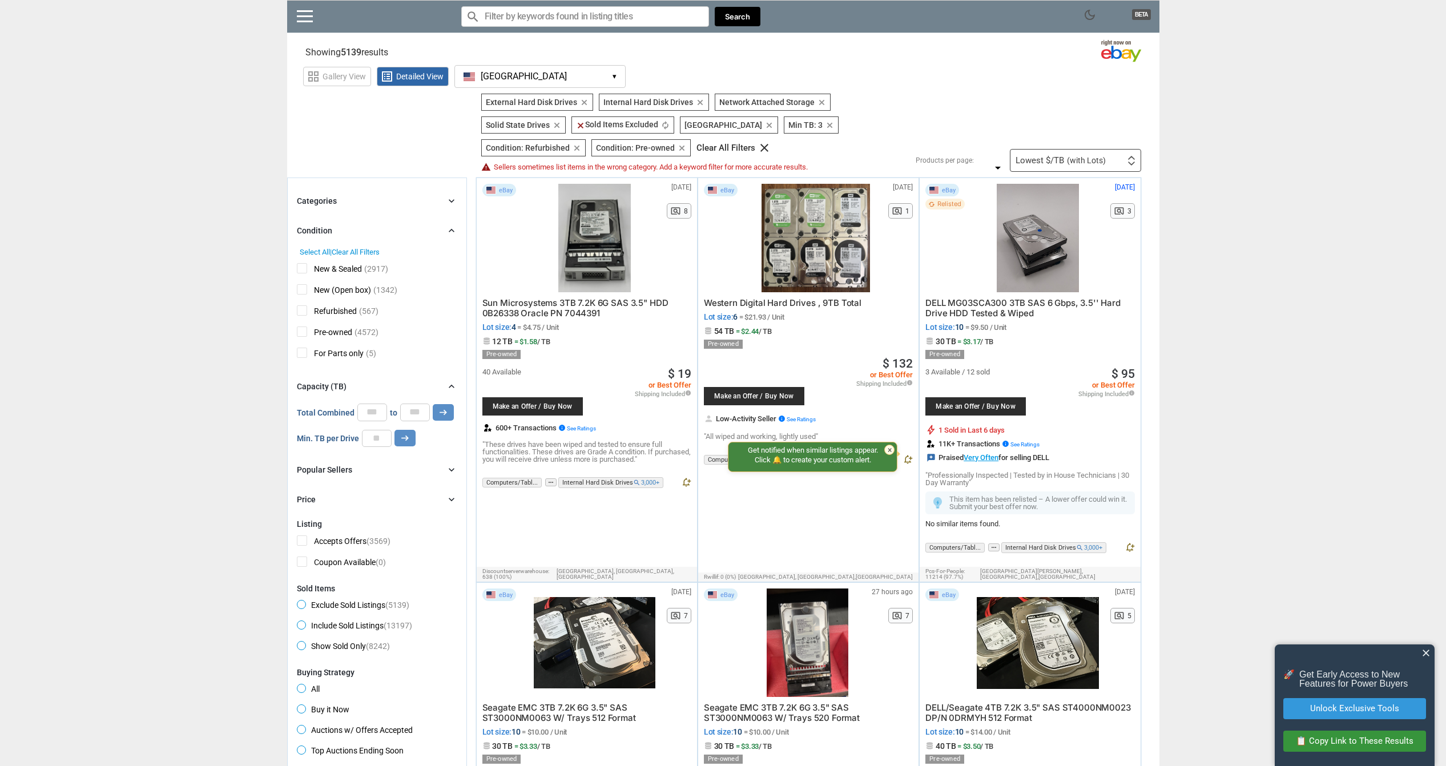
click at [809, 239] on div at bounding box center [816, 238] width 122 height 108
click at [1002, 307] on span "DELL MG03SCA300 3TB SAS 6 Gbps, 3.5'' Hard Drive HDD Tested & Wiped" at bounding box center [1022, 307] width 195 height 21
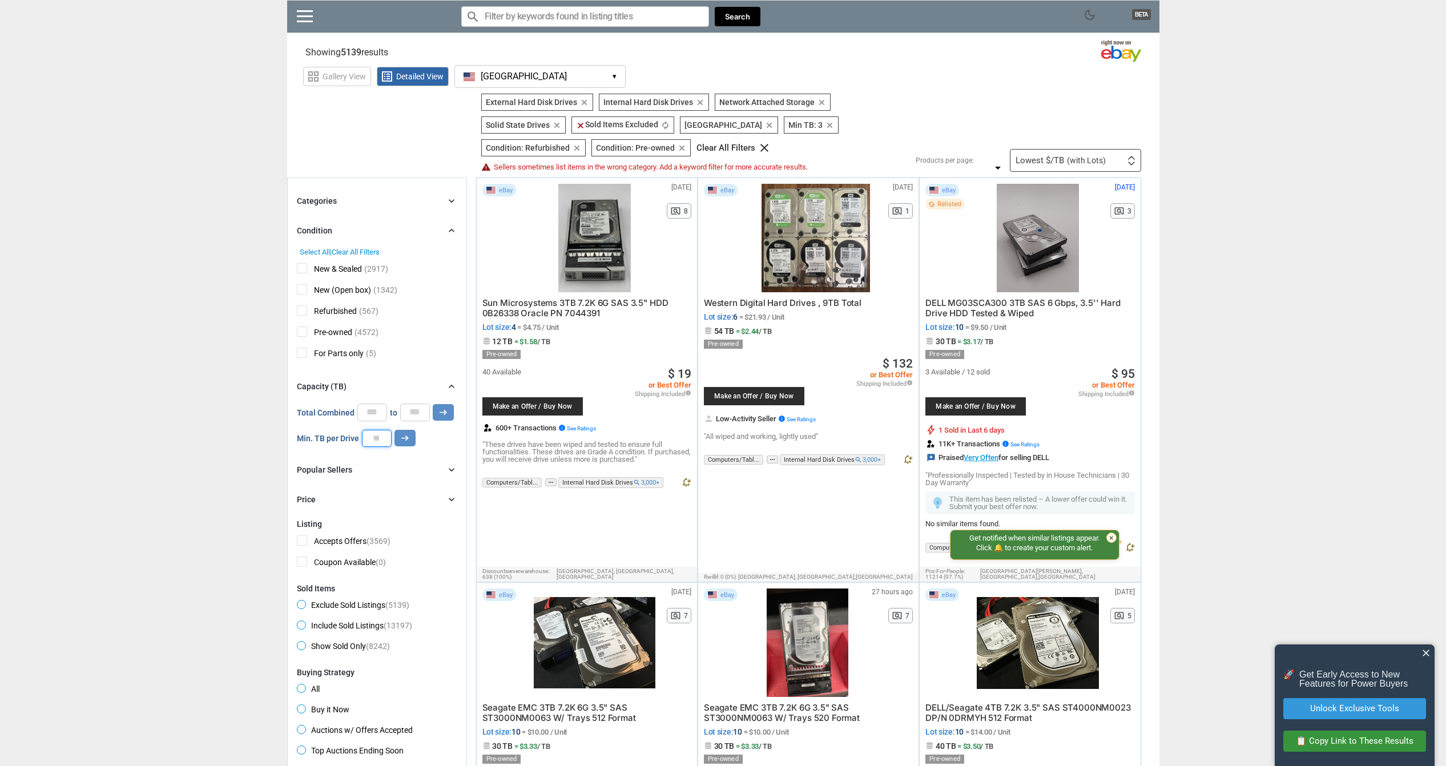
click at [378, 442] on input "*" at bounding box center [377, 438] width 30 height 17
type input "*"
click at [401, 434] on icon "arrow_right_alt" at bounding box center [405, 438] width 11 height 11
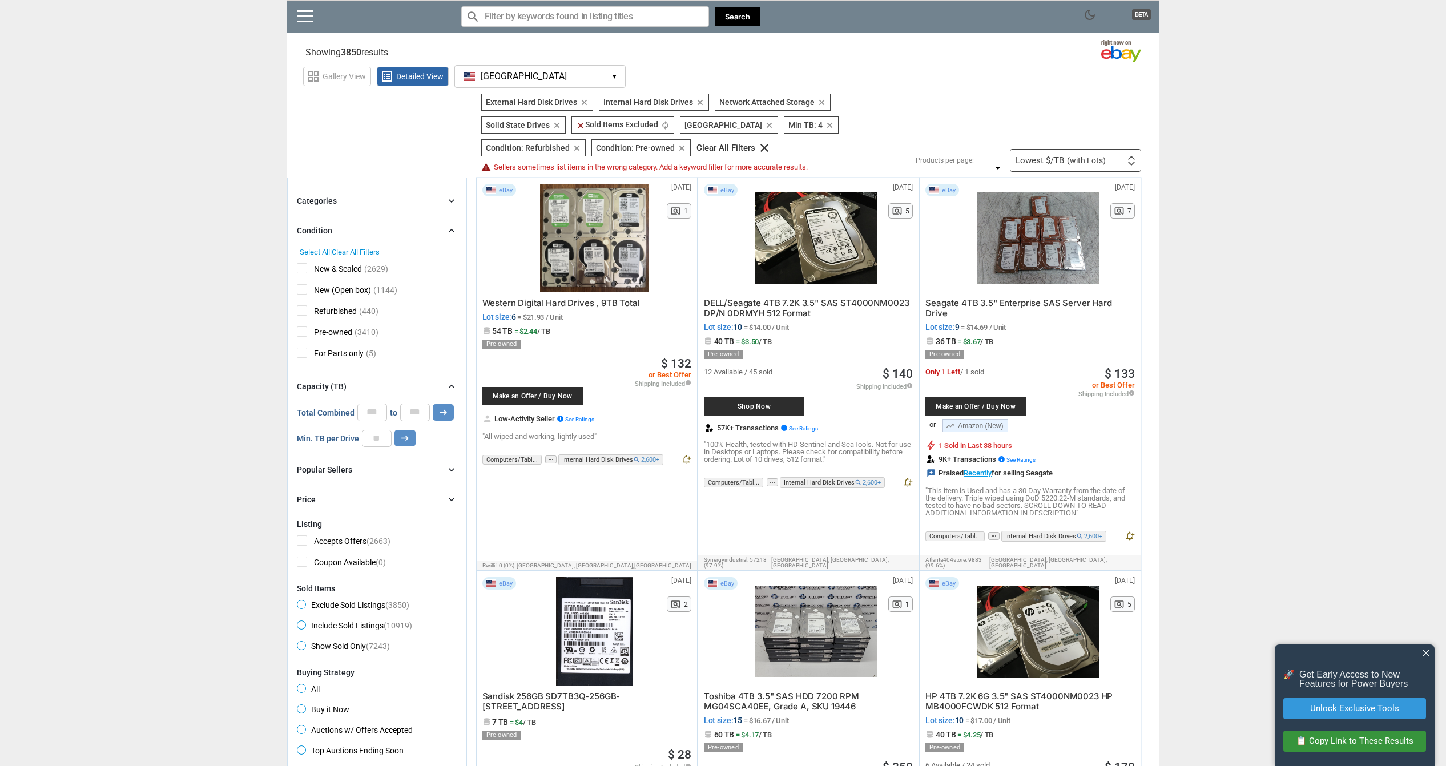
click at [1017, 297] on span "Seagate 4TB 3.5" Enterprise SAS Server Hard Drive" at bounding box center [1018, 307] width 187 height 21
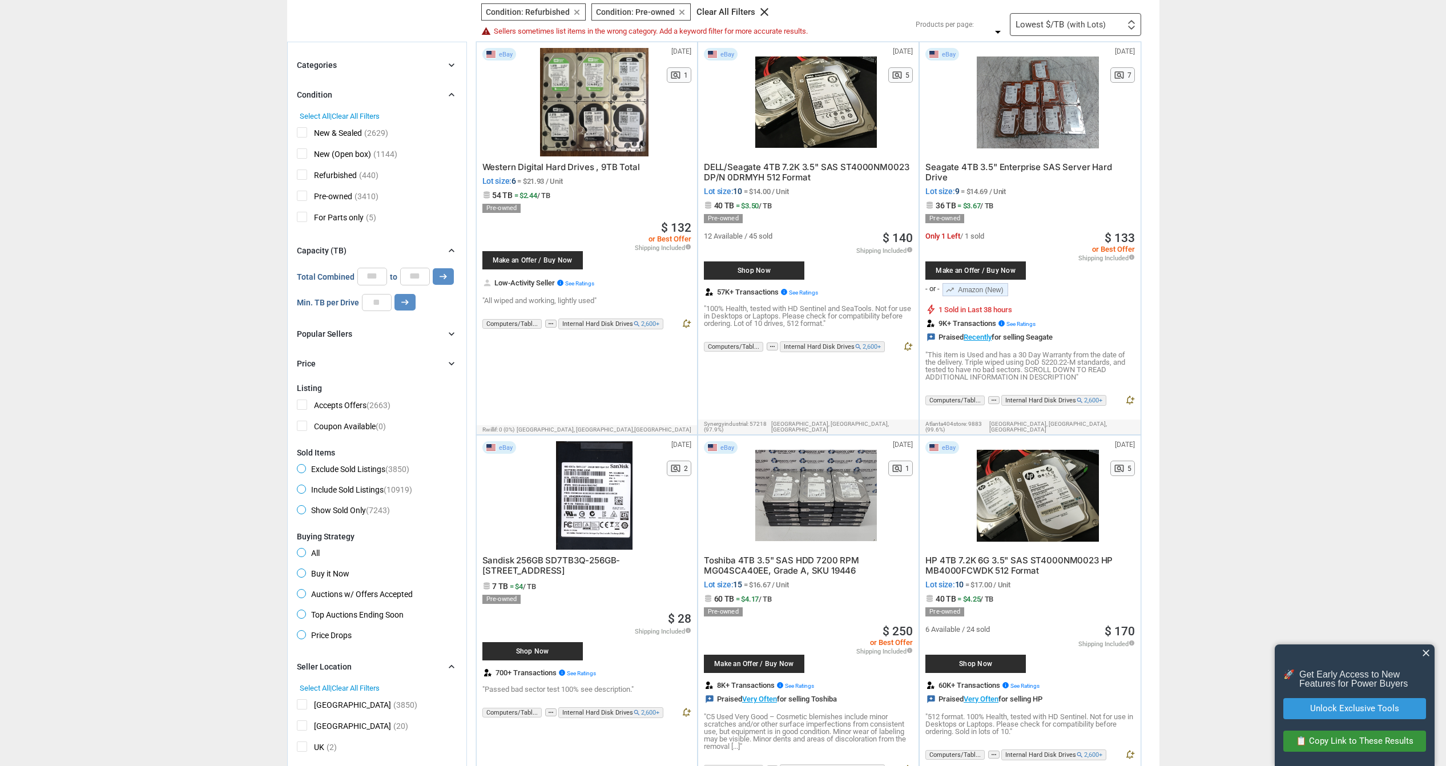
scroll to position [114, 0]
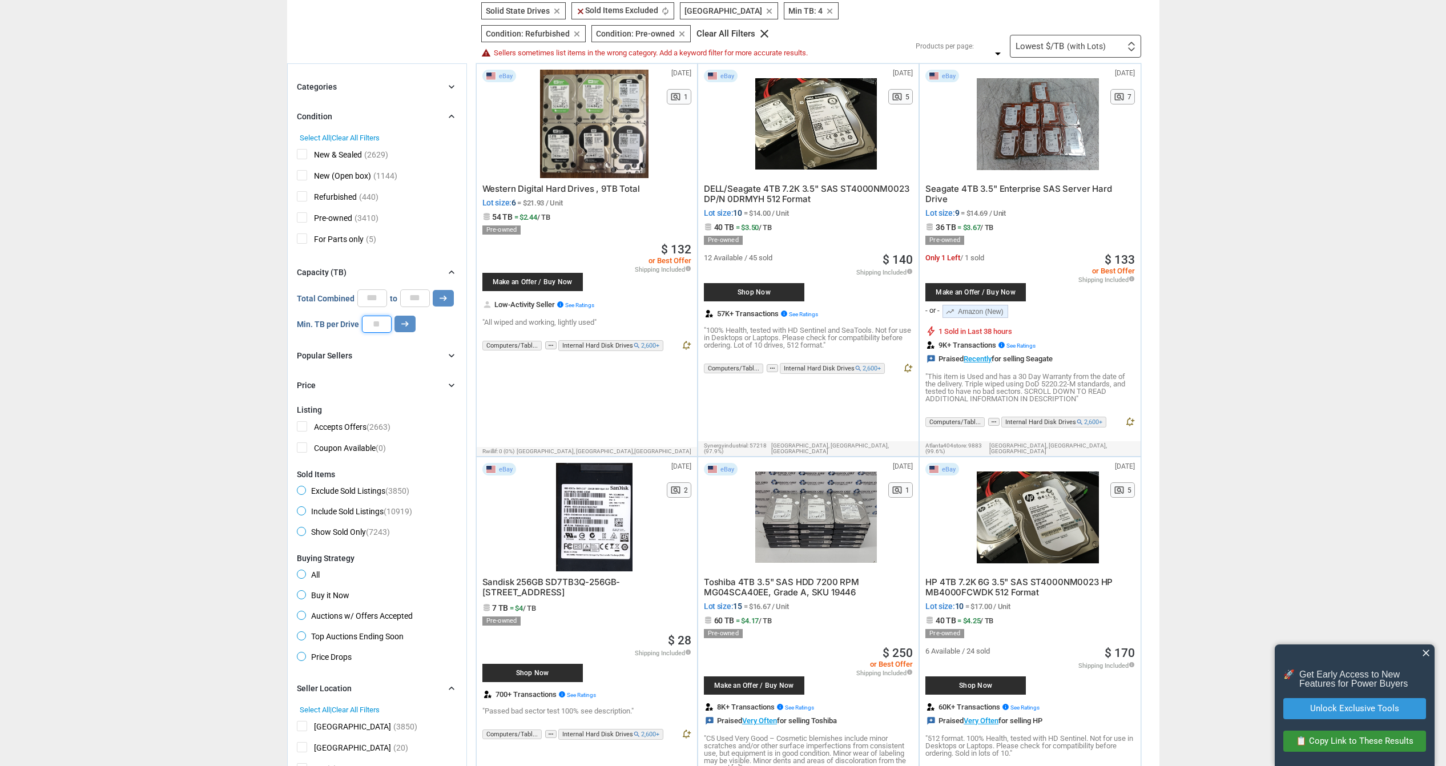
click at [380, 327] on input "*" at bounding box center [377, 324] width 30 height 17
click at [364, 296] on input "*" at bounding box center [372, 297] width 30 height 17
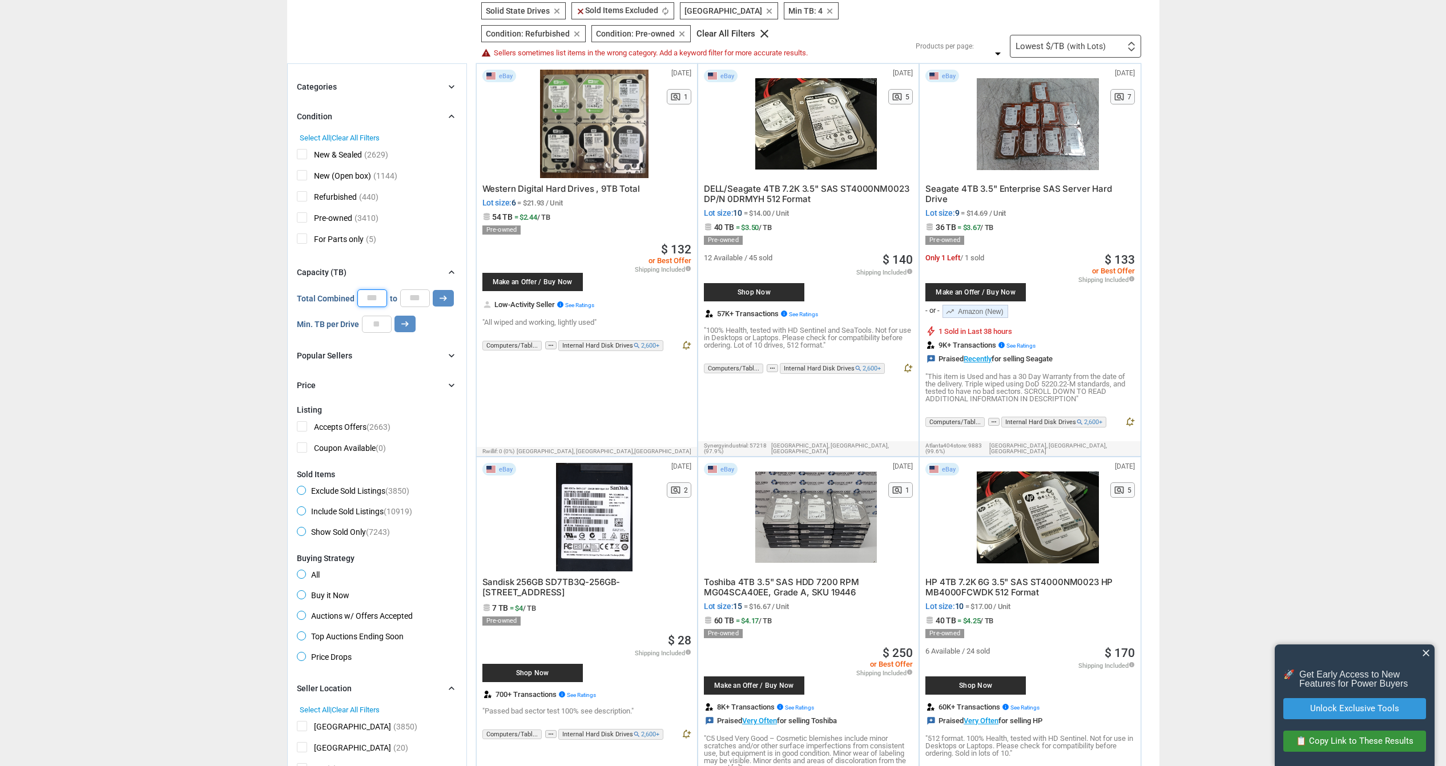
type input "**"
click at [420, 303] on input "*" at bounding box center [415, 297] width 30 height 17
type input "**"
click at [438, 304] on icon "arrow_right_alt" at bounding box center [443, 298] width 11 height 11
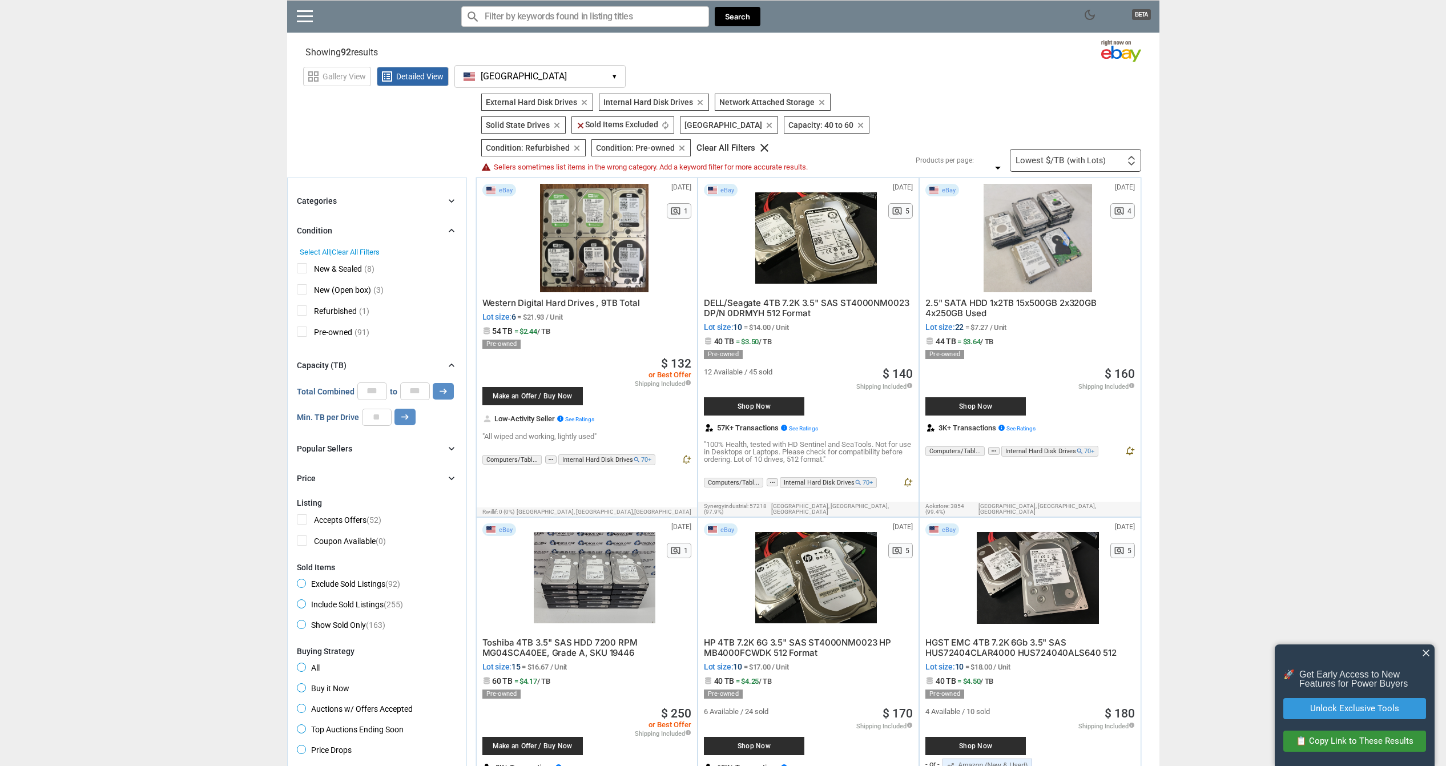
click at [546, 461] on span "more_horiz" at bounding box center [550, 460] width 11 height 8
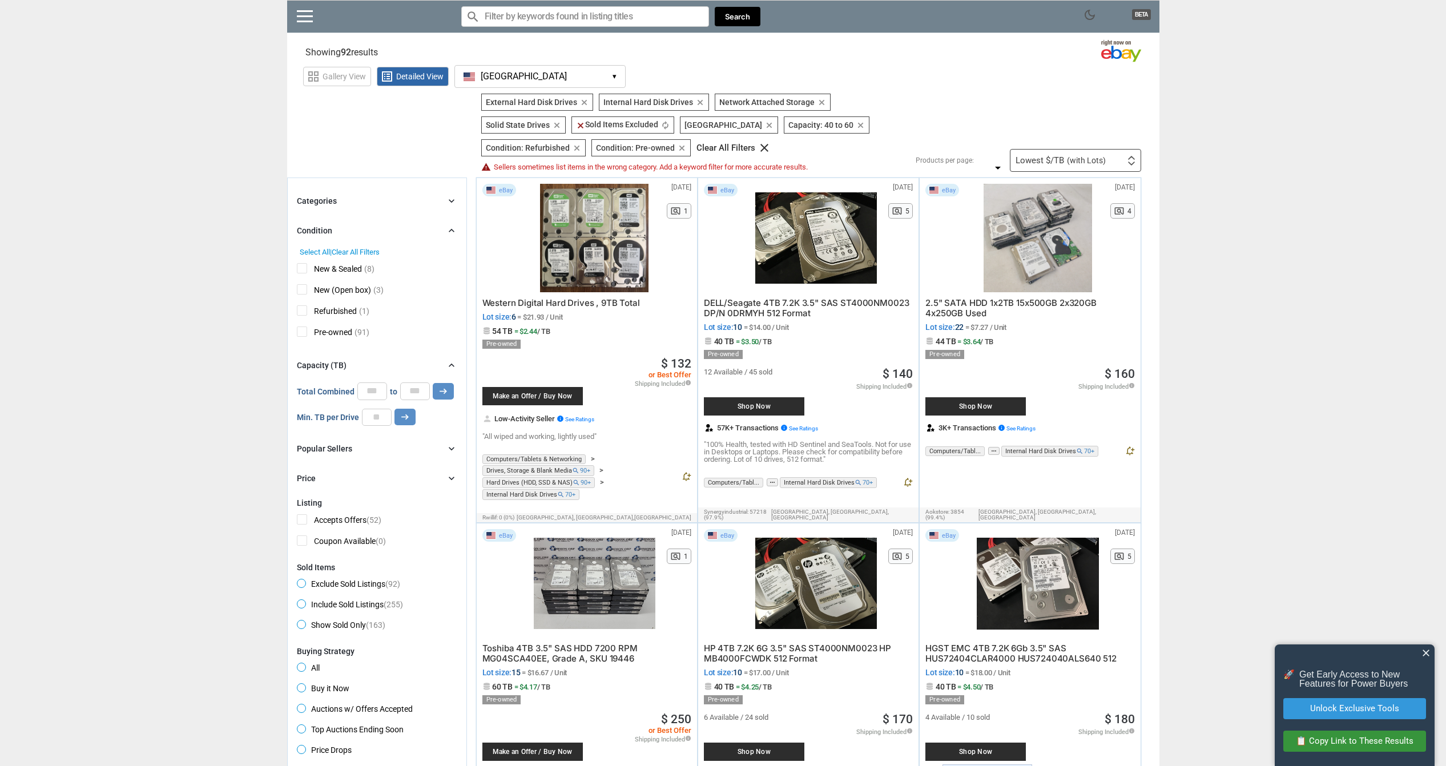
click at [376, 382] on div "Capacity (TB) chevron_right 0 0 0 0 0 *** Total Combined ** to ** arrow_right_a…" at bounding box center [377, 391] width 160 height 67
click at [364, 394] on input "**" at bounding box center [372, 390] width 30 height 17
type input "*"
click at [411, 390] on input "**" at bounding box center [415, 390] width 30 height 17
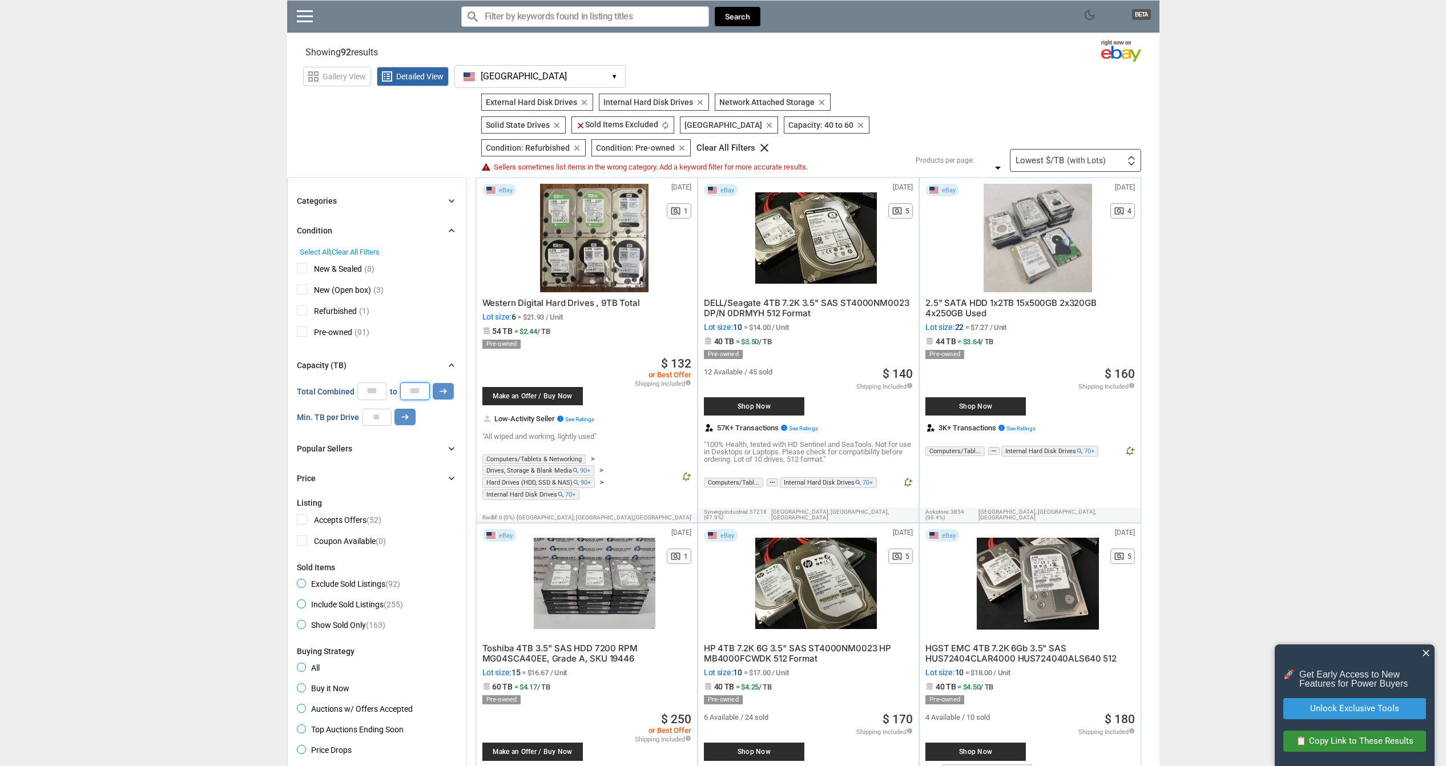
click at [410, 390] on input "**" at bounding box center [415, 390] width 30 height 17
type input "*"
click at [381, 413] on input "number" at bounding box center [377, 417] width 30 height 17
click at [380, 414] on input "number" at bounding box center [377, 417] width 30 height 17
click at [412, 413] on button "arrow_right_alt" at bounding box center [404, 417] width 21 height 17
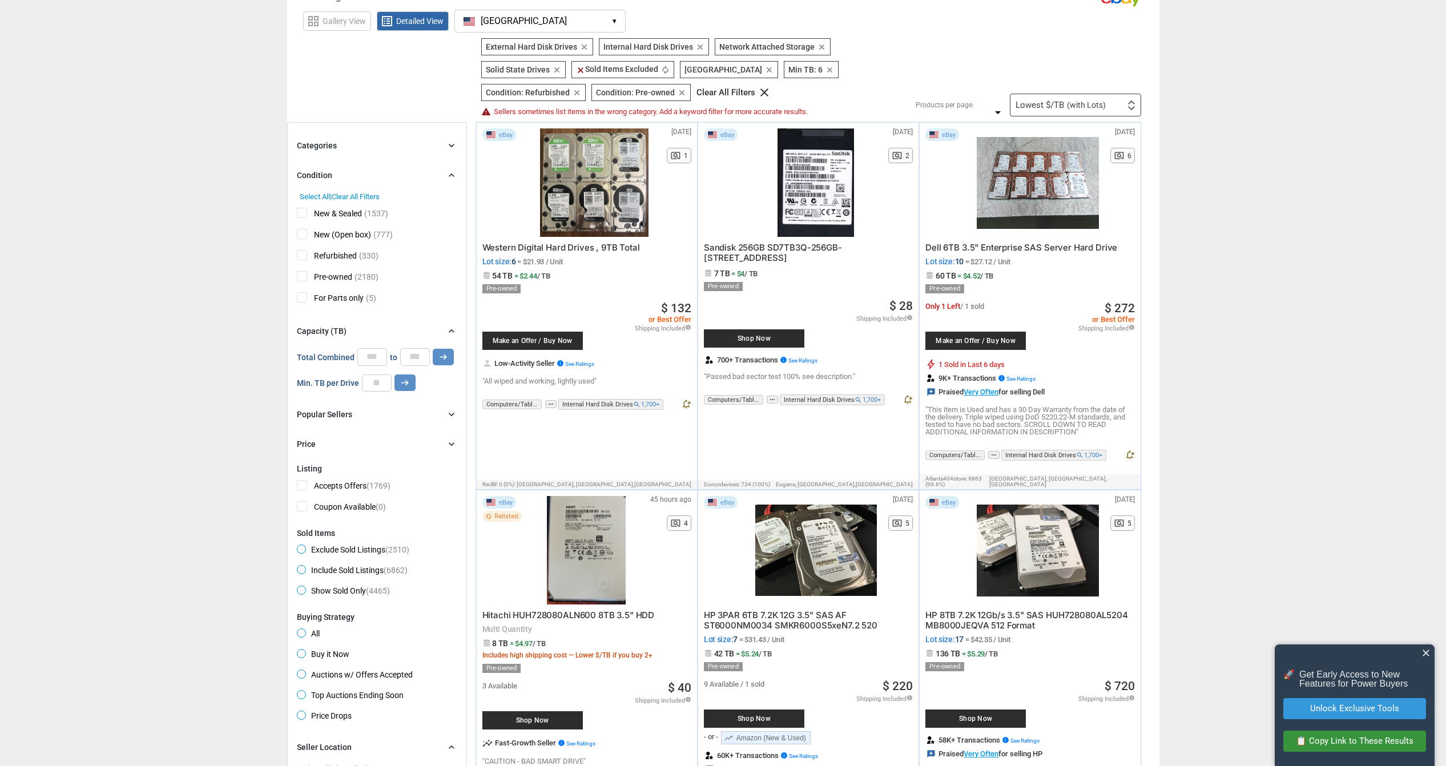
scroll to position [57, 0]
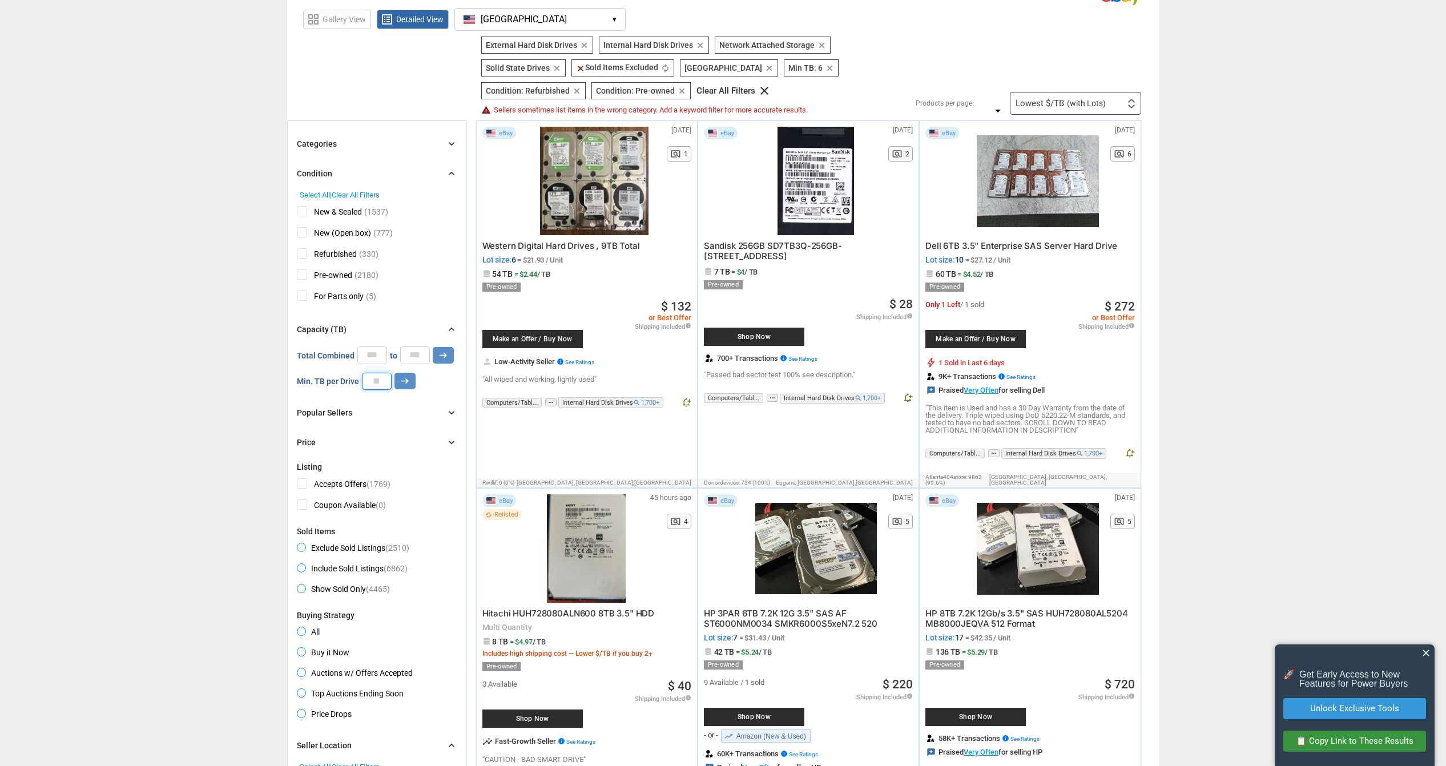
click at [370, 384] on input "*" at bounding box center [377, 381] width 30 height 17
click at [416, 382] on div "Min. TB per Drive ** arrow_right_alt" at bounding box center [377, 381] width 160 height 17
click at [404, 382] on icon "arrow_right_alt" at bounding box center [405, 381] width 11 height 11
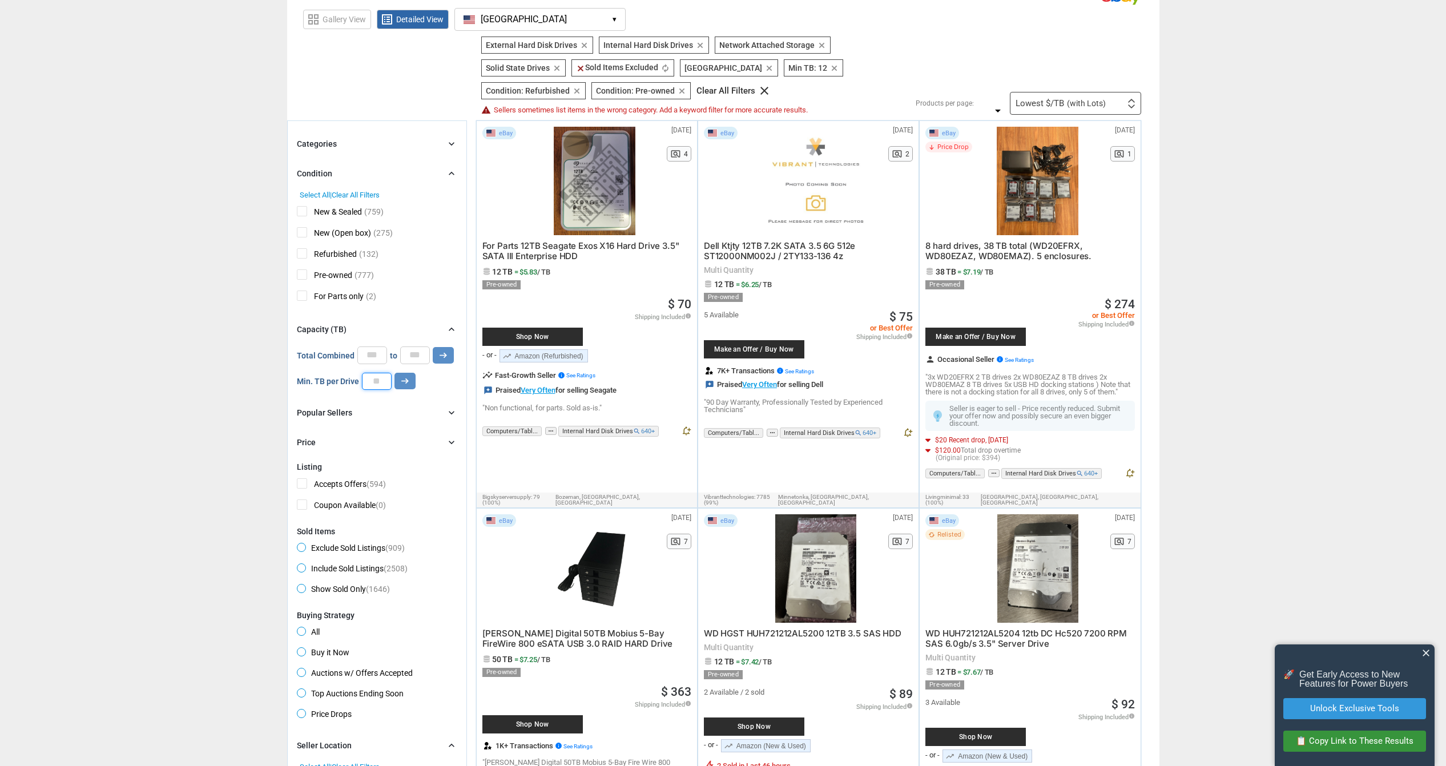
click at [381, 389] on input "**" at bounding box center [377, 381] width 30 height 17
click at [380, 389] on input "**" at bounding box center [377, 381] width 30 height 17
click at [401, 382] on icon "arrow_right_alt" at bounding box center [405, 381] width 11 height 11
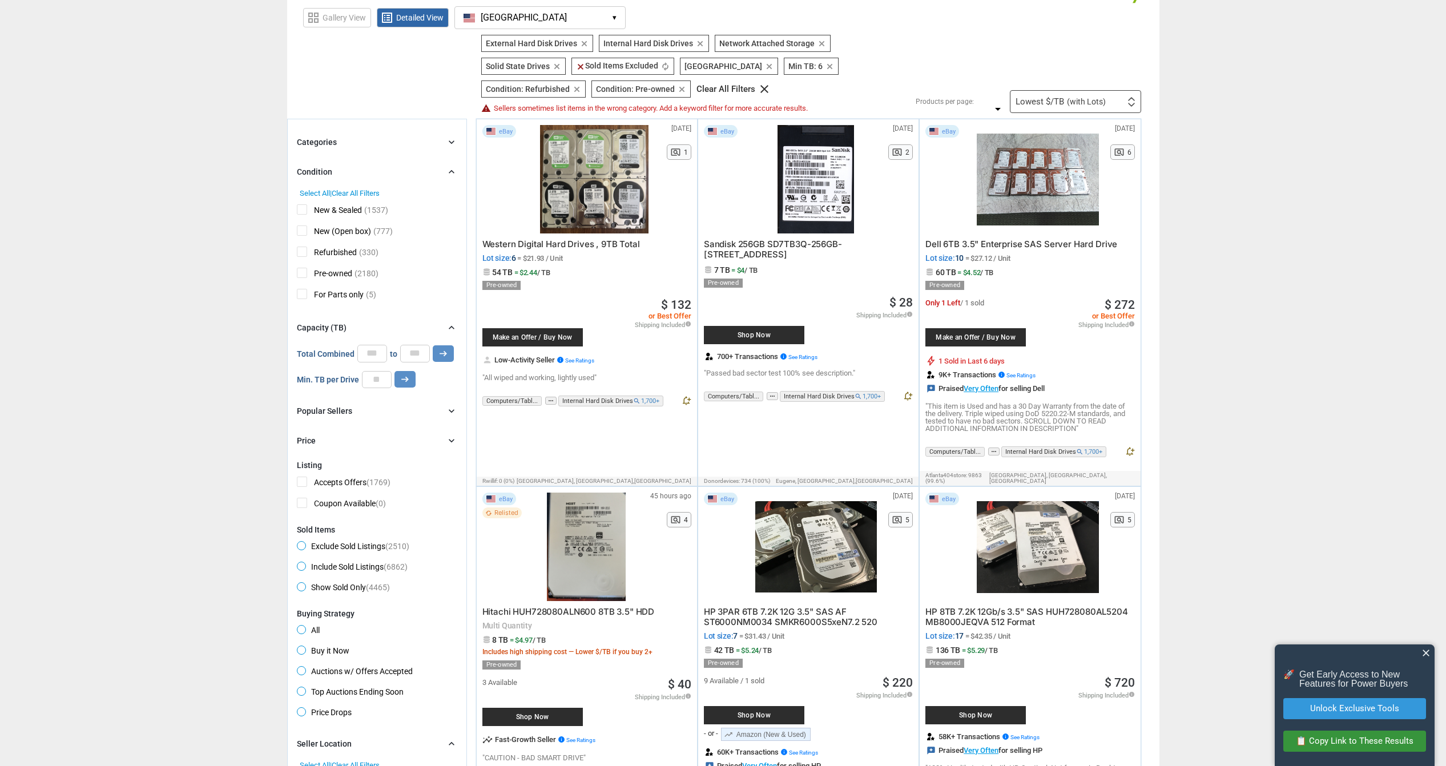
scroll to position [57, 0]
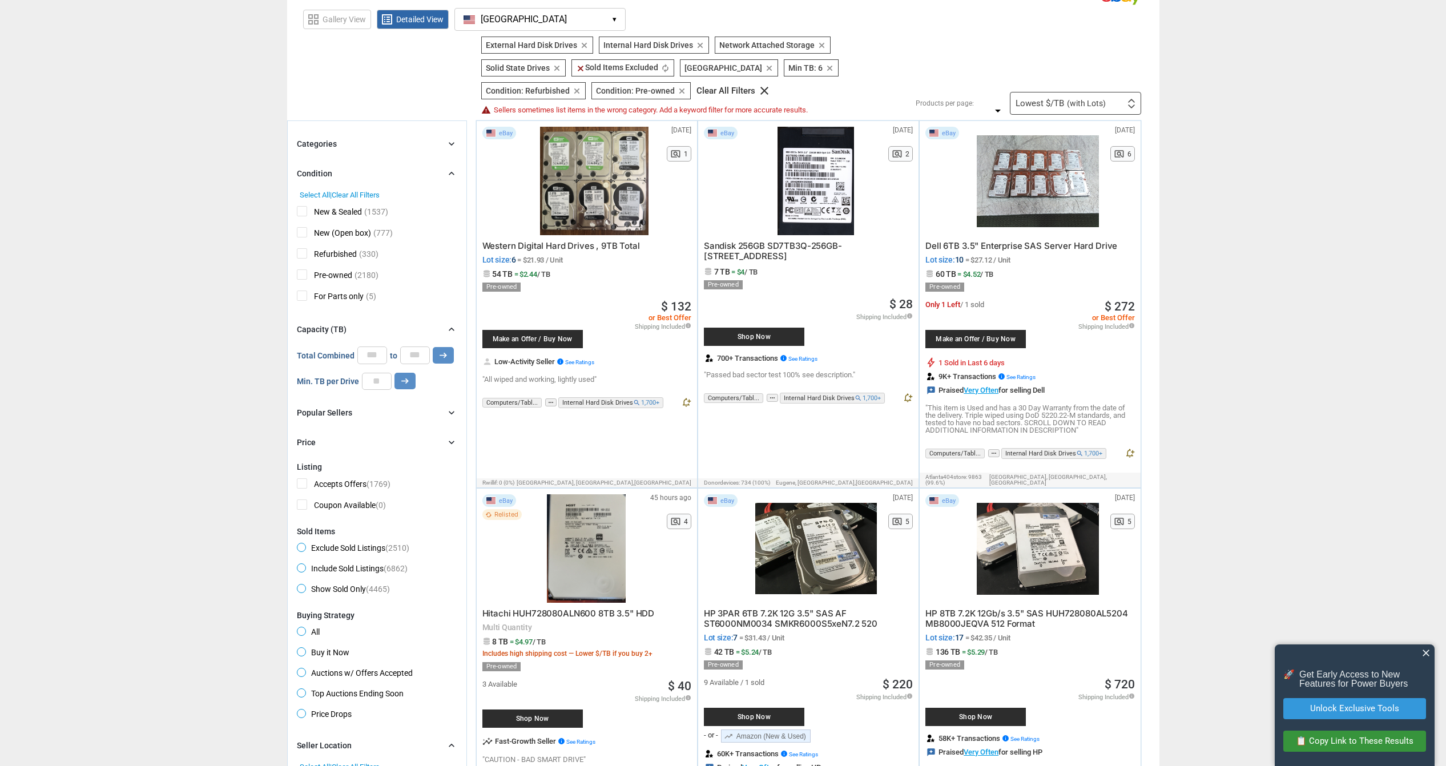
click at [401, 17] on span "Detailed View" at bounding box center [419, 19] width 47 height 8
click at [341, 21] on span "Gallery View" at bounding box center [344, 19] width 43 height 8
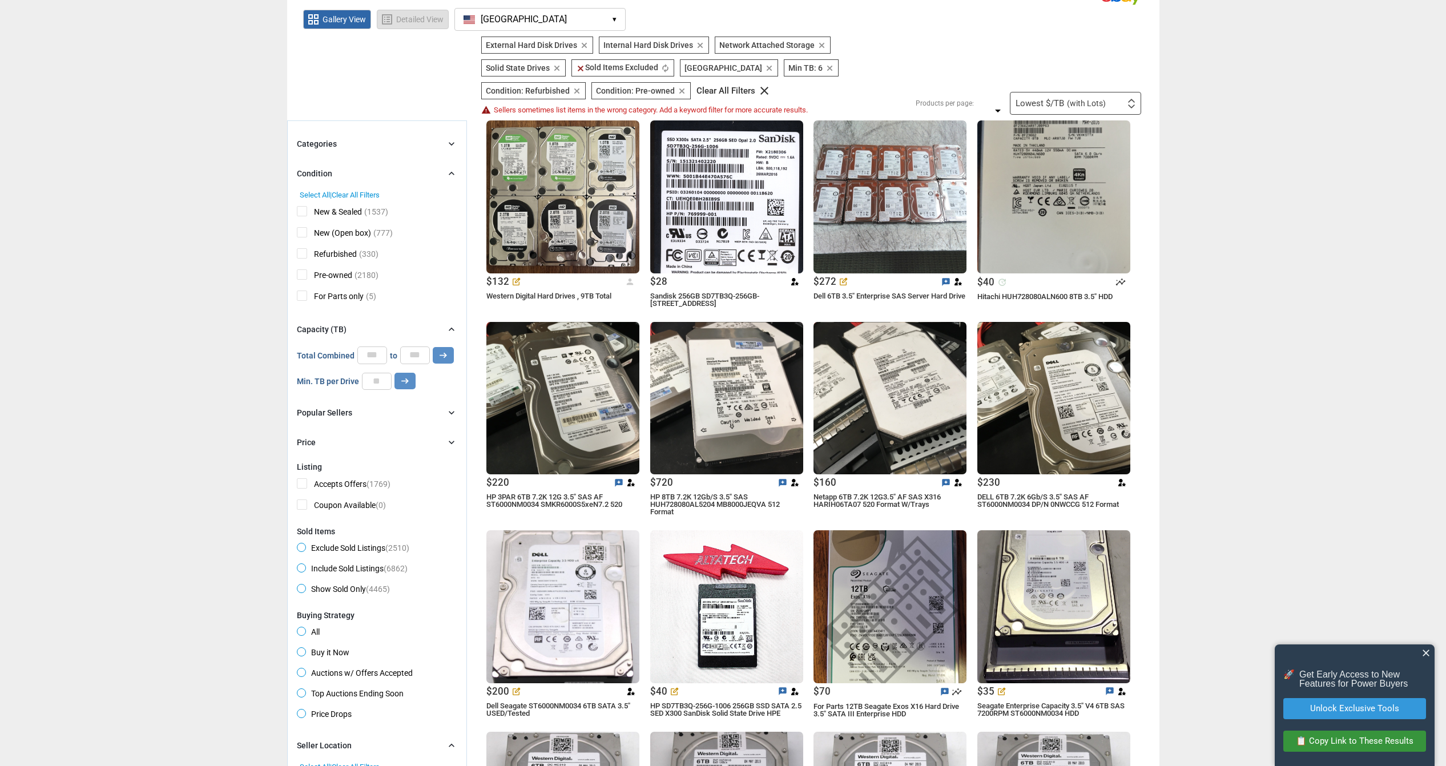
click at [405, 25] on span "list_alt Detailed View" at bounding box center [413, 19] width 72 height 19
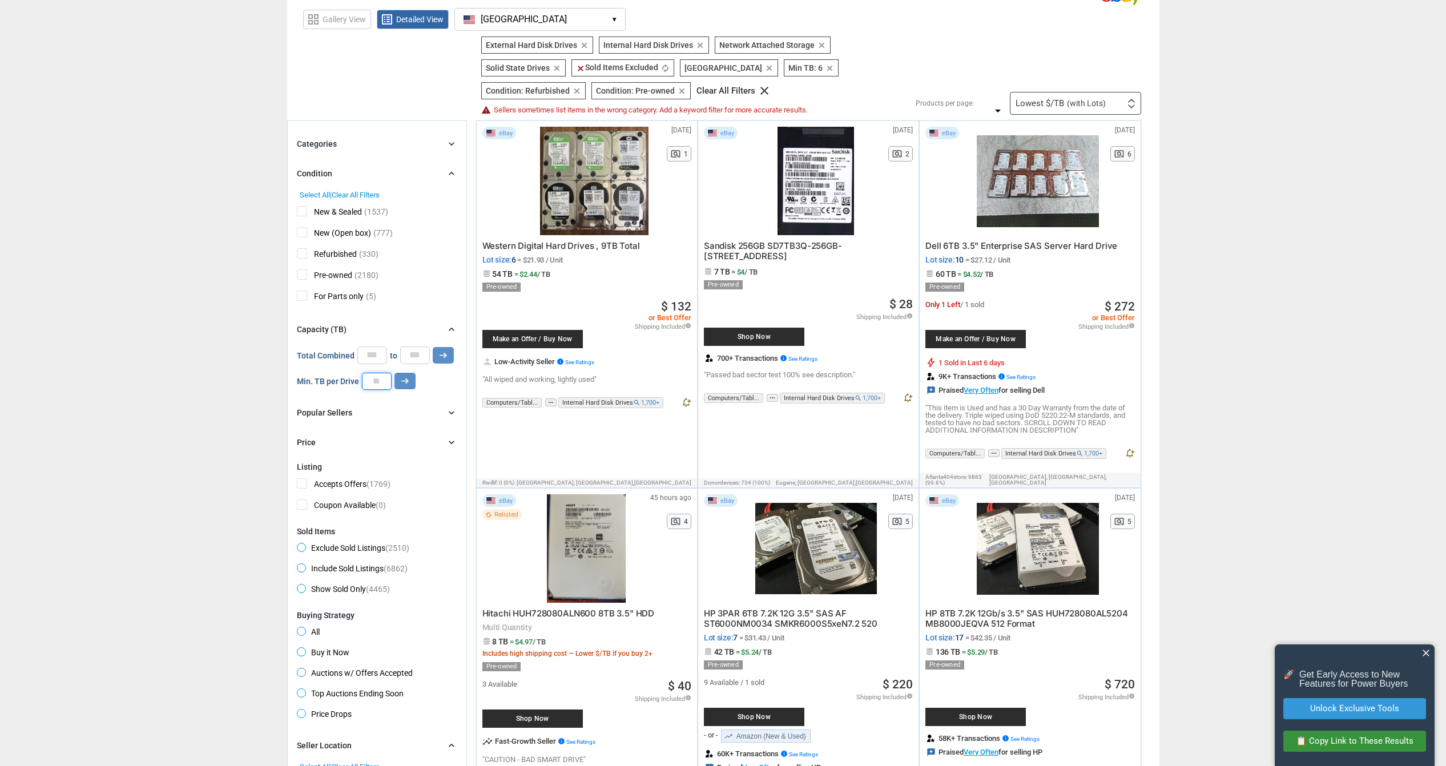
click at [375, 376] on input "*" at bounding box center [377, 381] width 30 height 17
click at [440, 356] on icon "arrow_right_alt" at bounding box center [443, 355] width 11 height 11
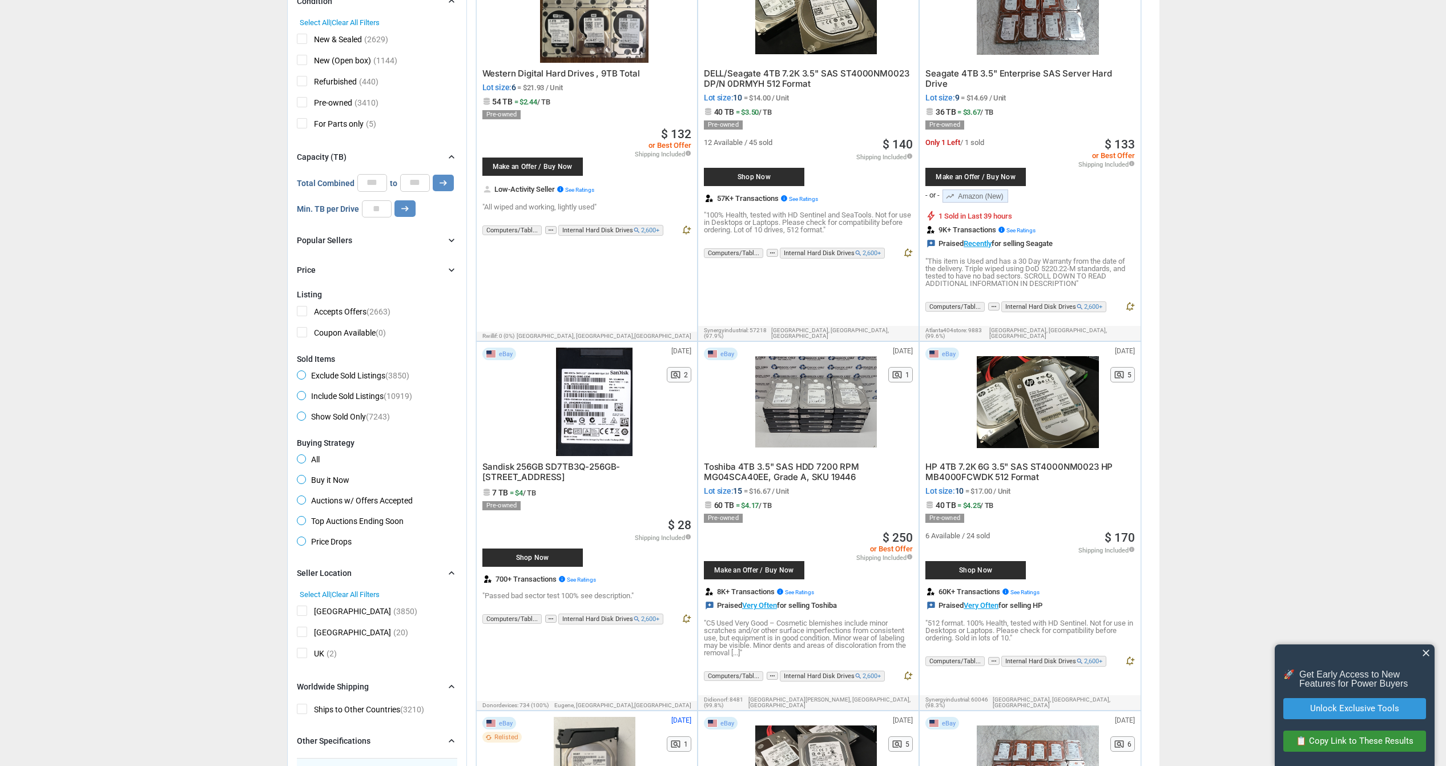
scroll to position [228, 0]
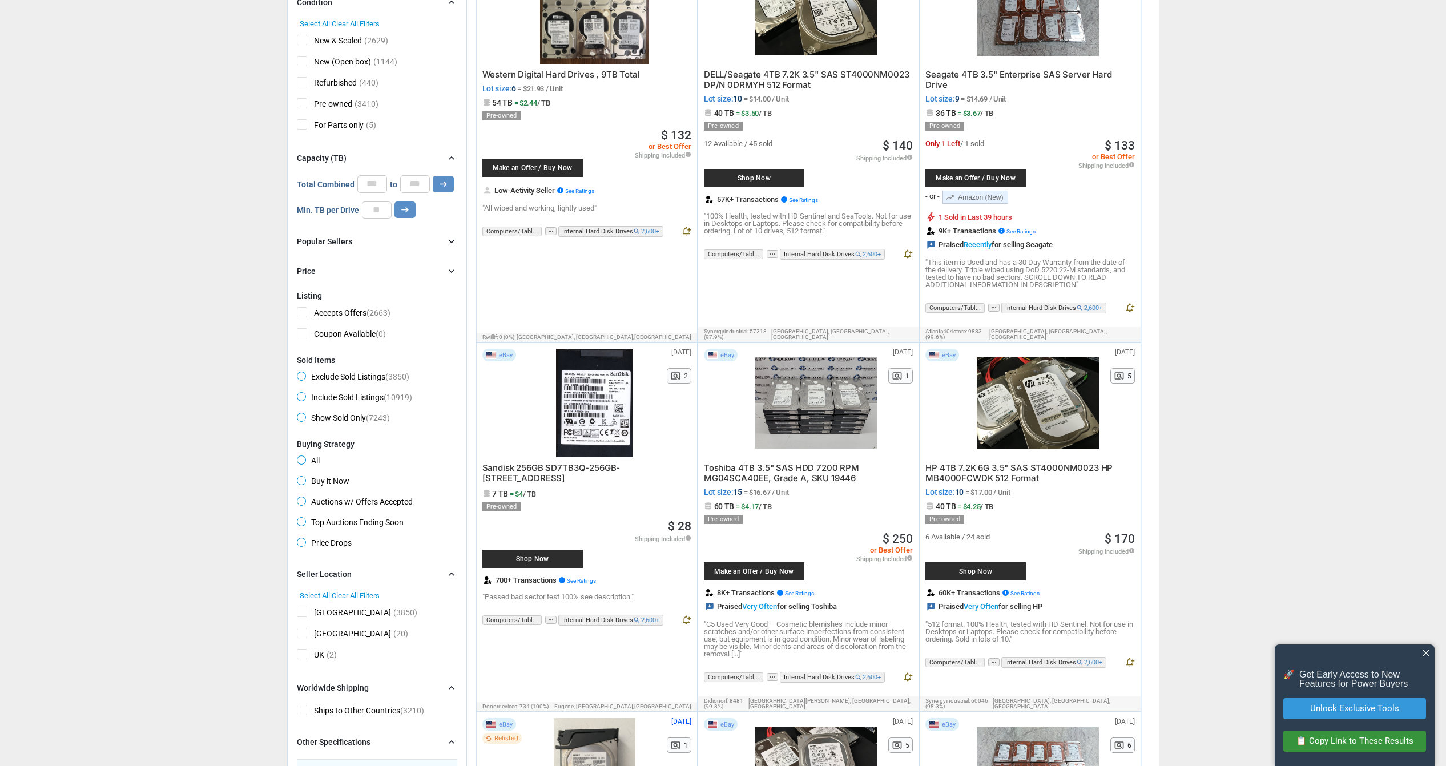
click at [752, 462] on span "Toshiba 4TB 3.5" SAS HDD 7200 RPM MG04SCA40EE, Grade A, SKU 19446" at bounding box center [781, 472] width 155 height 21
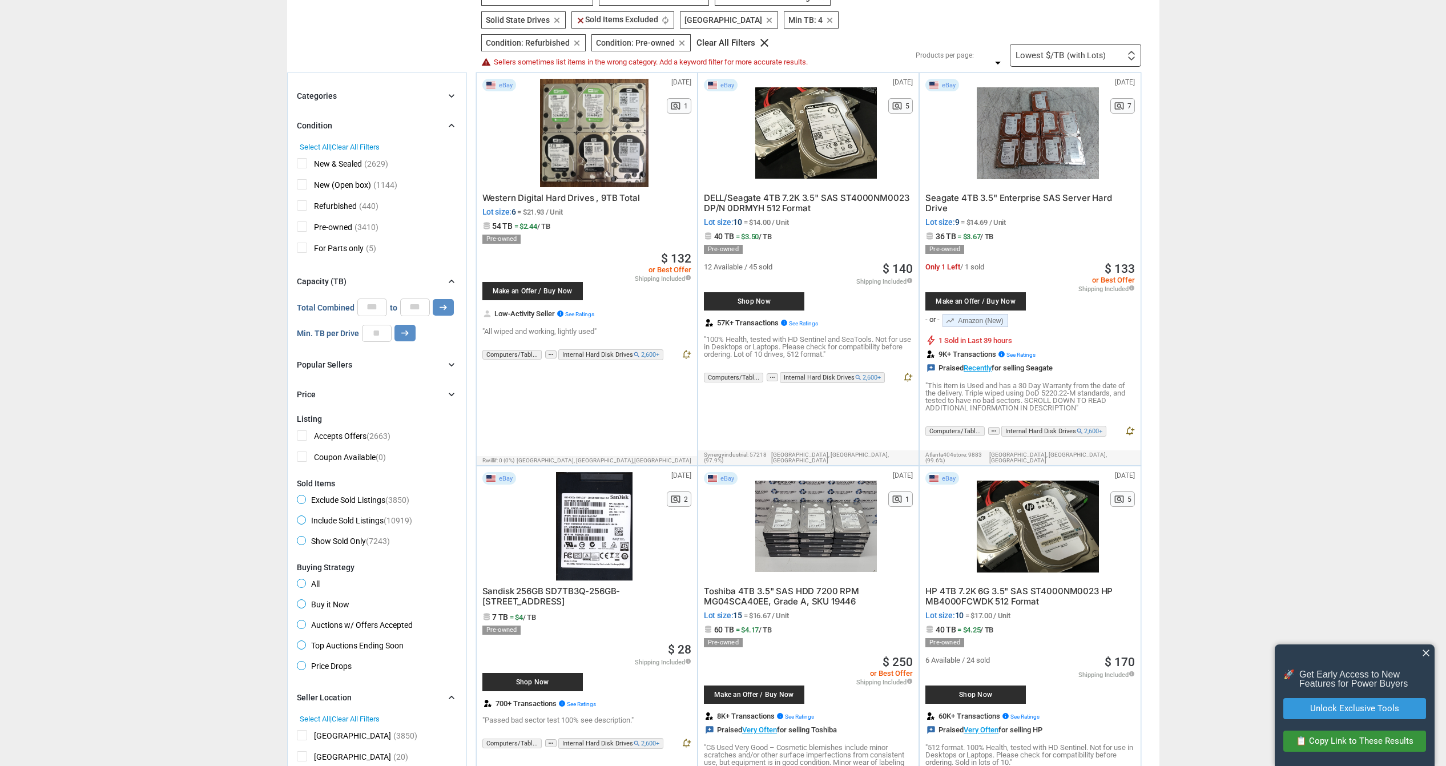
scroll to position [57, 0]
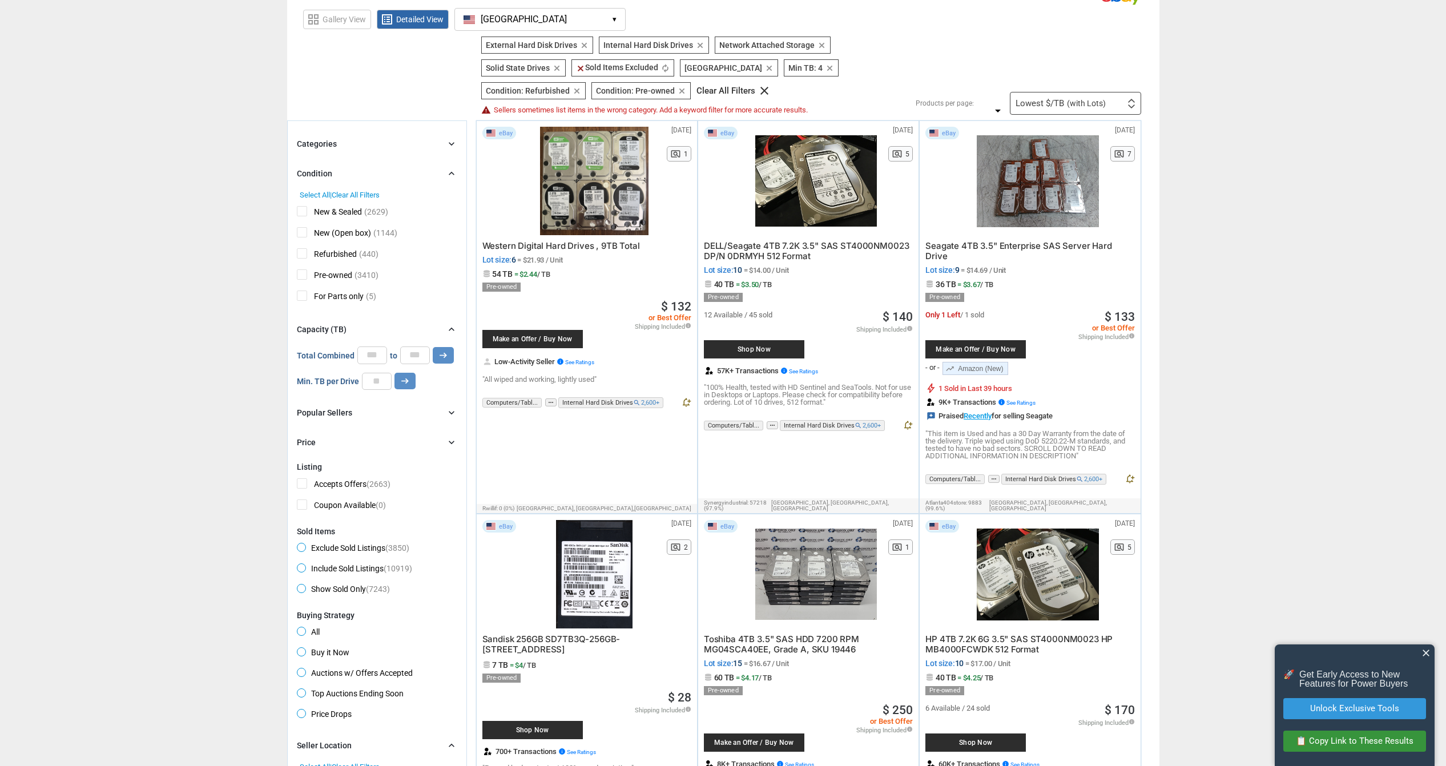
click at [749, 248] on span "DELL/Seagate 4TB 7.2K 3.5" SAS ST4000NM0023 DP/N 0DRMYH 512 Format" at bounding box center [806, 250] width 205 height 21
click at [976, 244] on span "Seagate 4TB 3.5" Enterprise SAS Server Hard Drive" at bounding box center [1018, 250] width 187 height 21
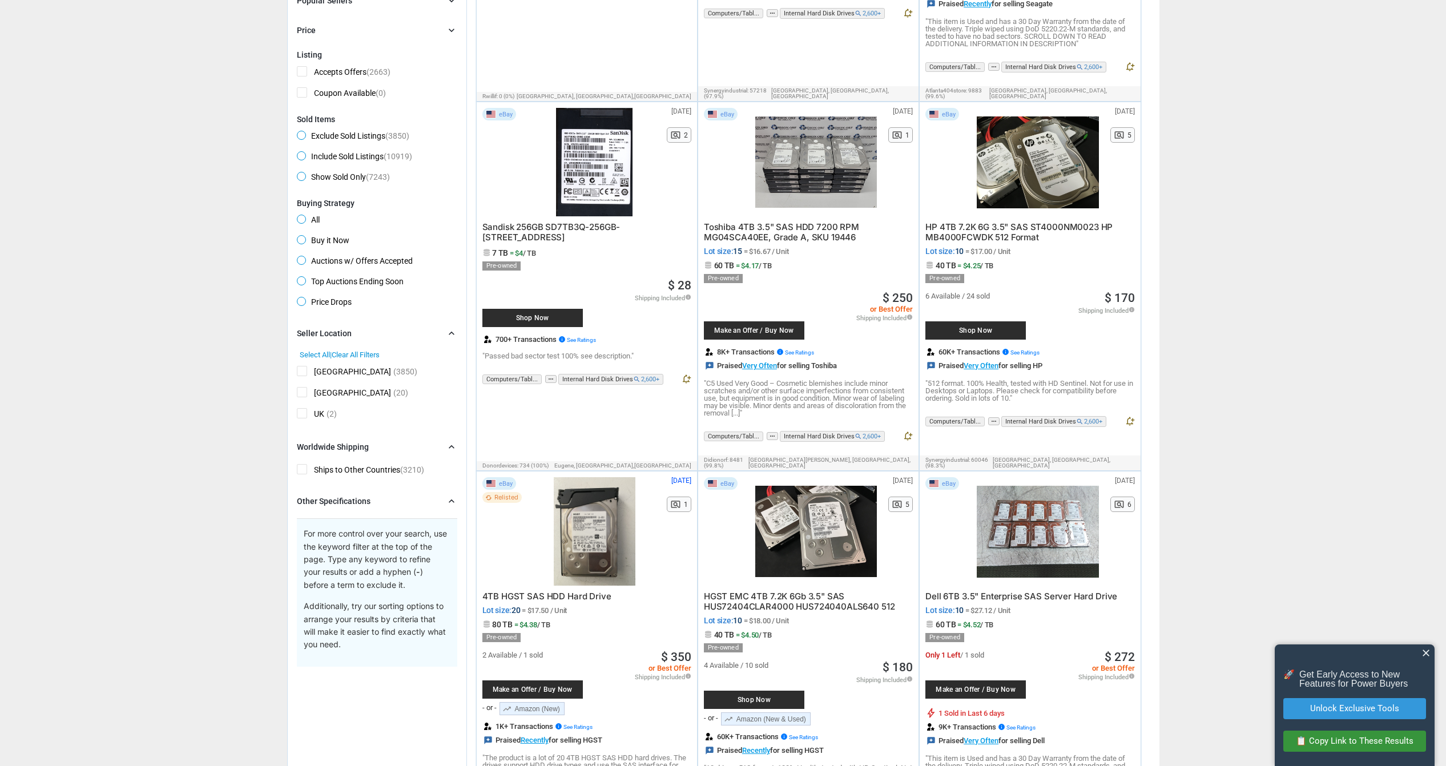
scroll to position [514, 0]
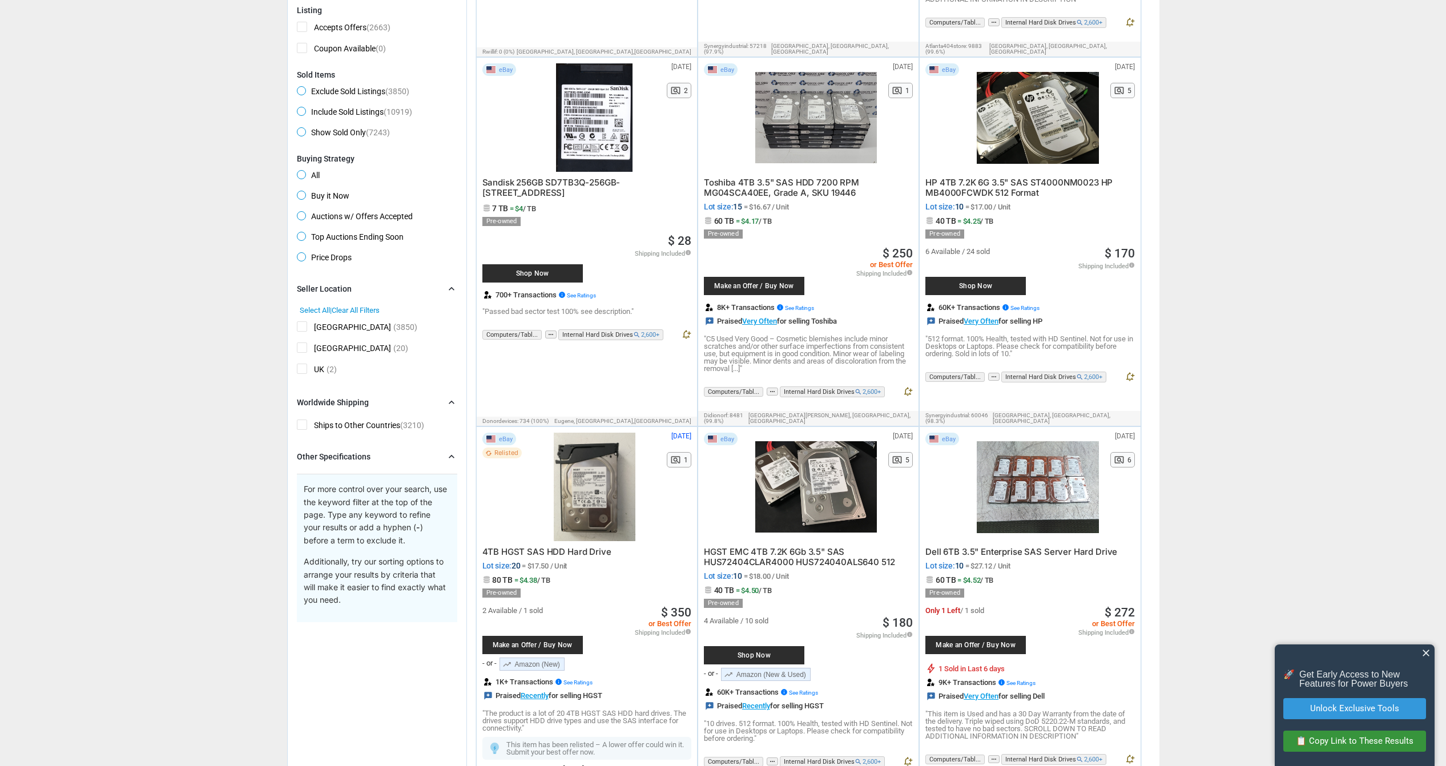
click at [309, 460] on div "Other Specifications" at bounding box center [334, 456] width 74 height 11
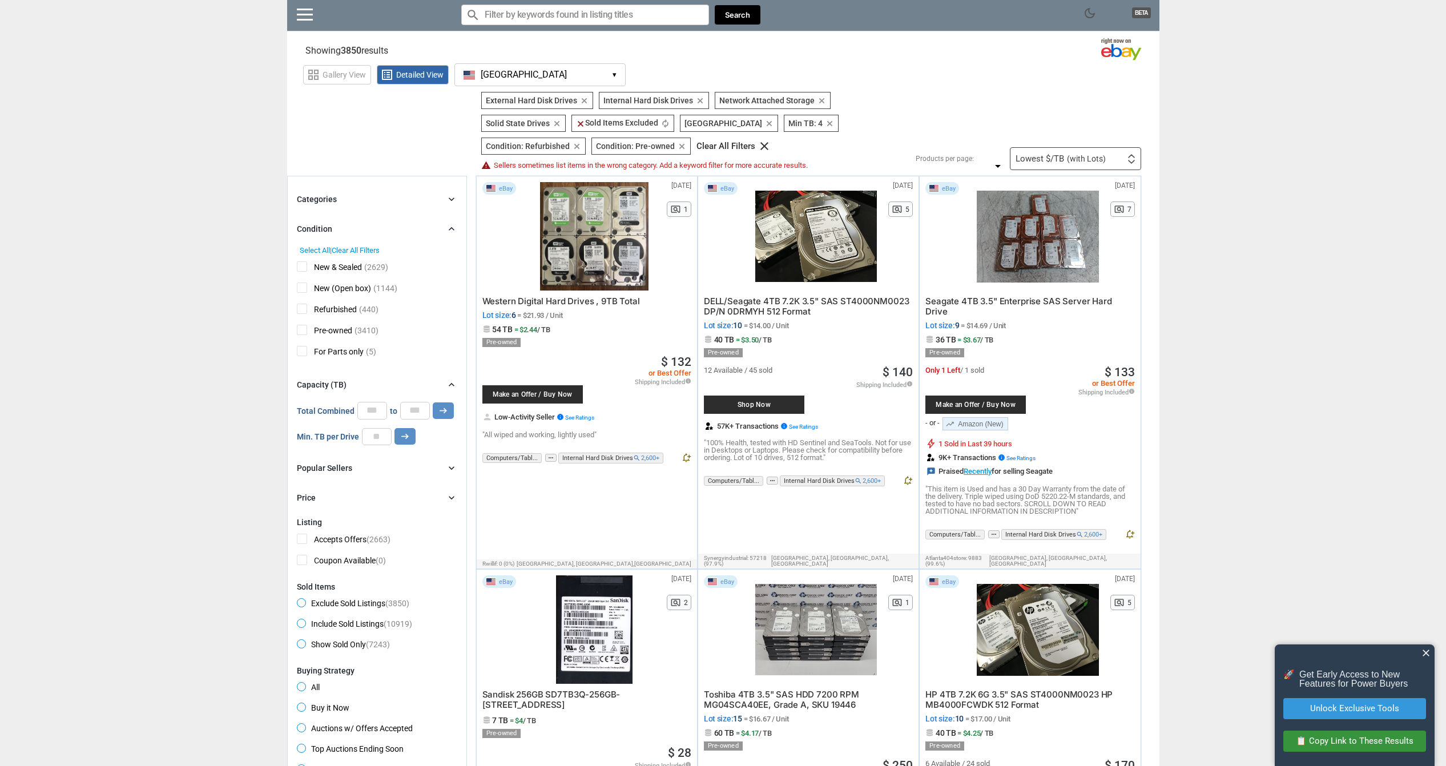
scroll to position [0, 0]
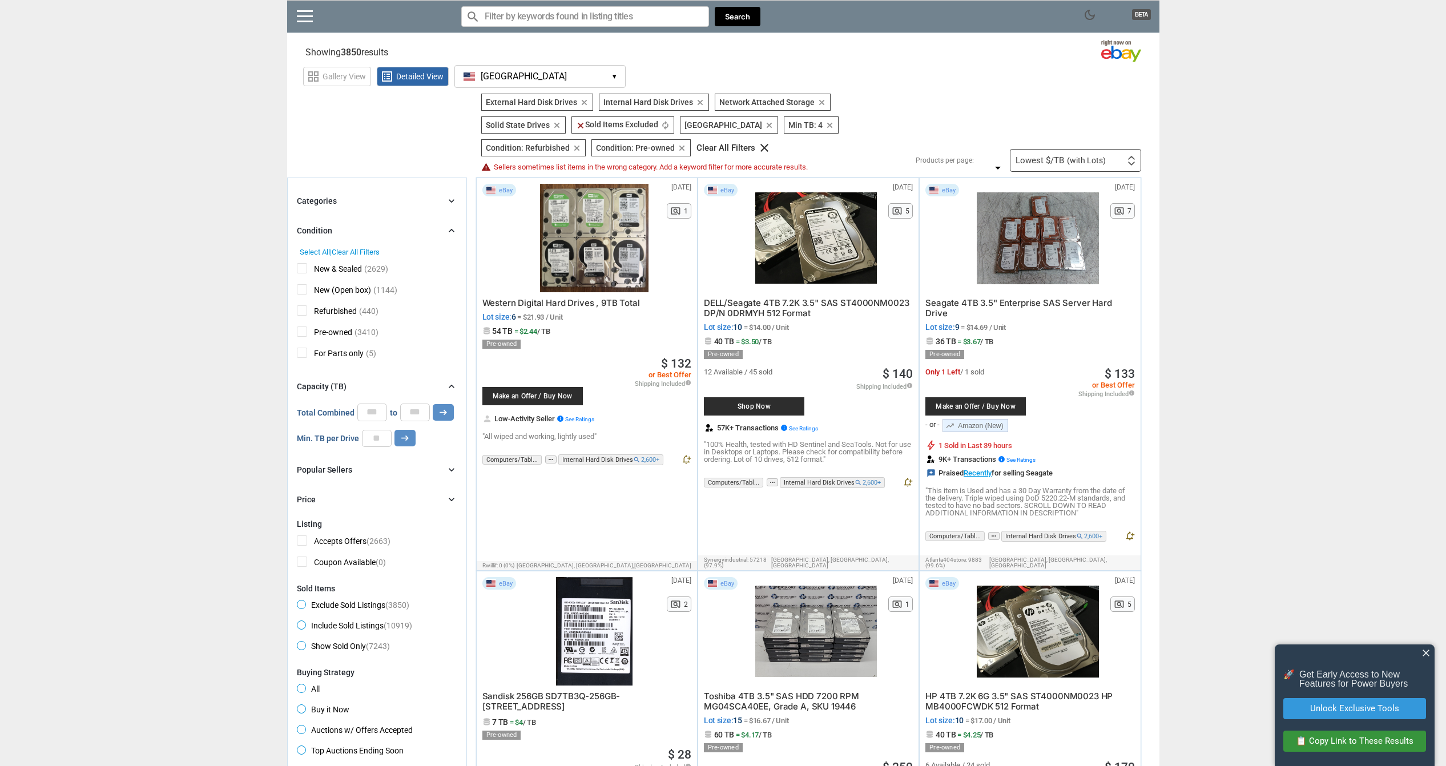
click at [504, 77] on button "[GEOGRAPHIC_DATA] [GEOGRAPHIC_DATA] ▾" at bounding box center [539, 76] width 171 height 23
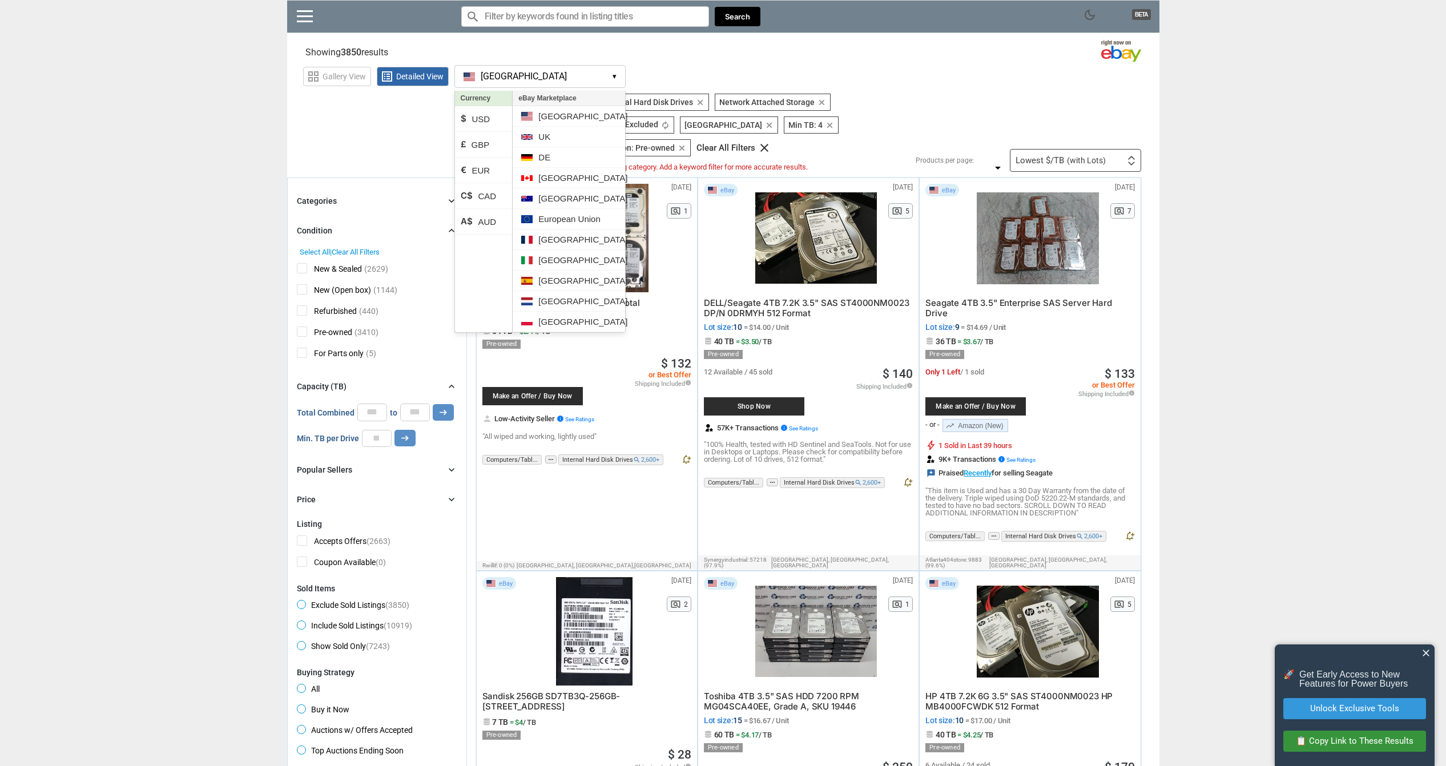
click at [504, 77] on button "[GEOGRAPHIC_DATA] [GEOGRAPHIC_DATA] ▾" at bounding box center [539, 76] width 171 height 23
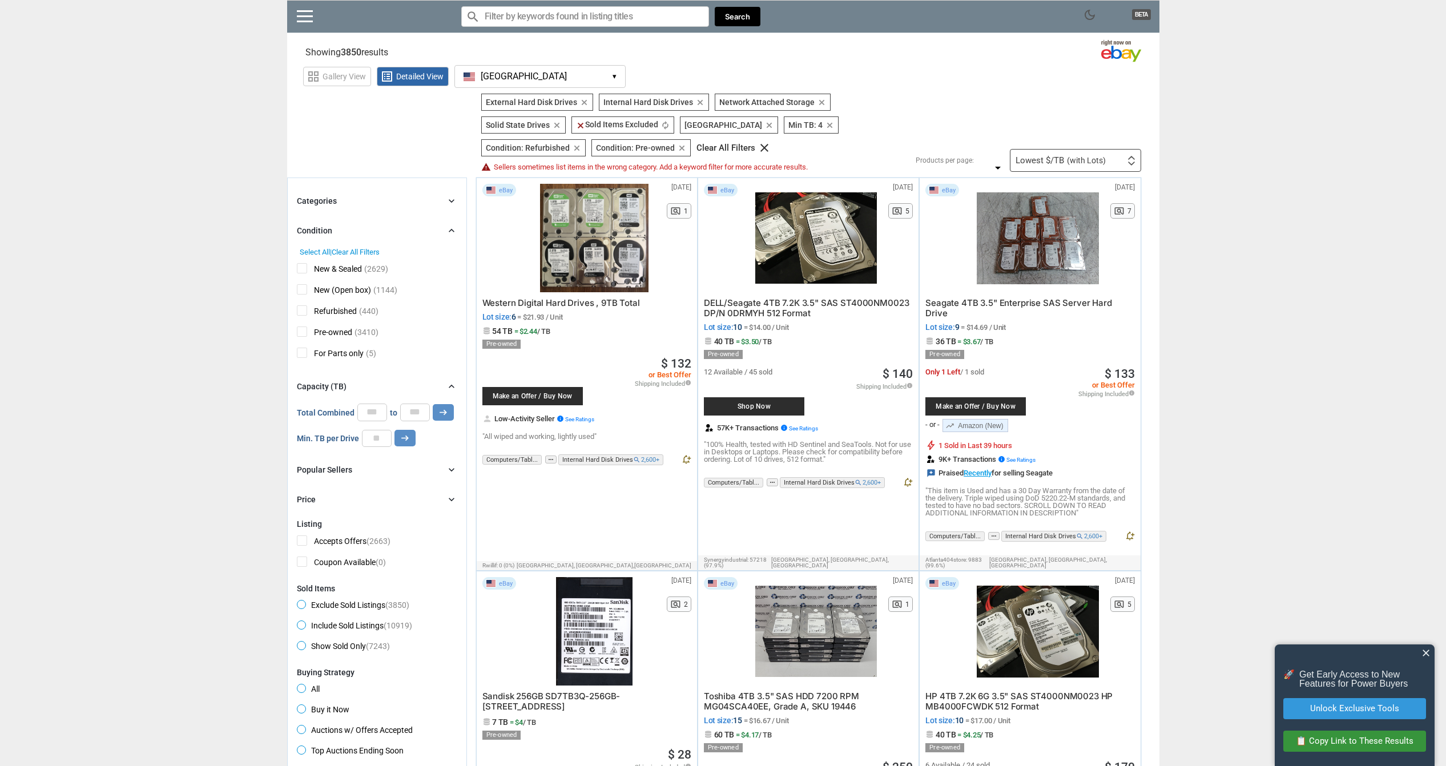
click at [817, 619] on div at bounding box center [816, 631] width 122 height 108
click at [747, 21] on button "Search" at bounding box center [738, 17] width 46 height 20
click at [374, 435] on input "*" at bounding box center [377, 438] width 30 height 17
type input "*"
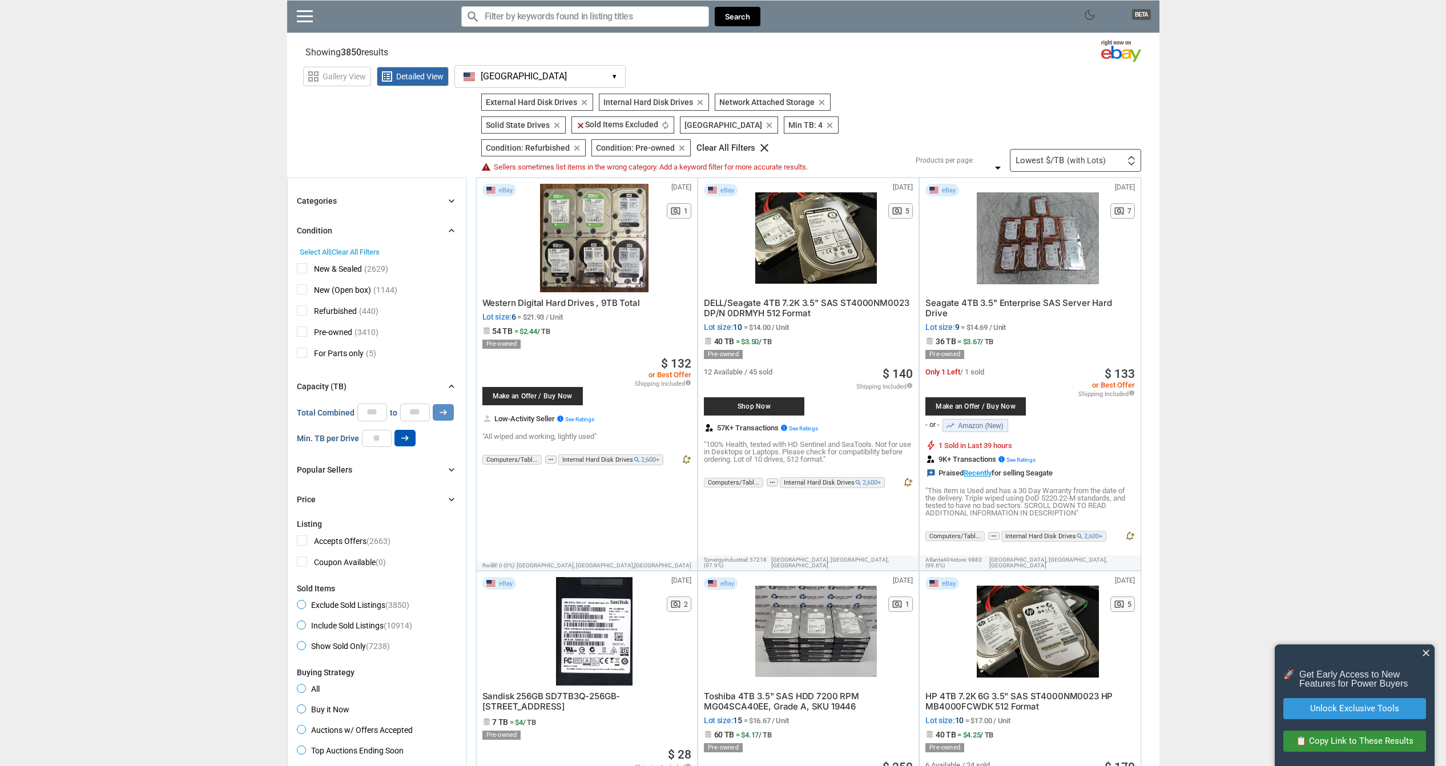
click at [402, 439] on icon "arrow_right_alt" at bounding box center [405, 438] width 11 height 11
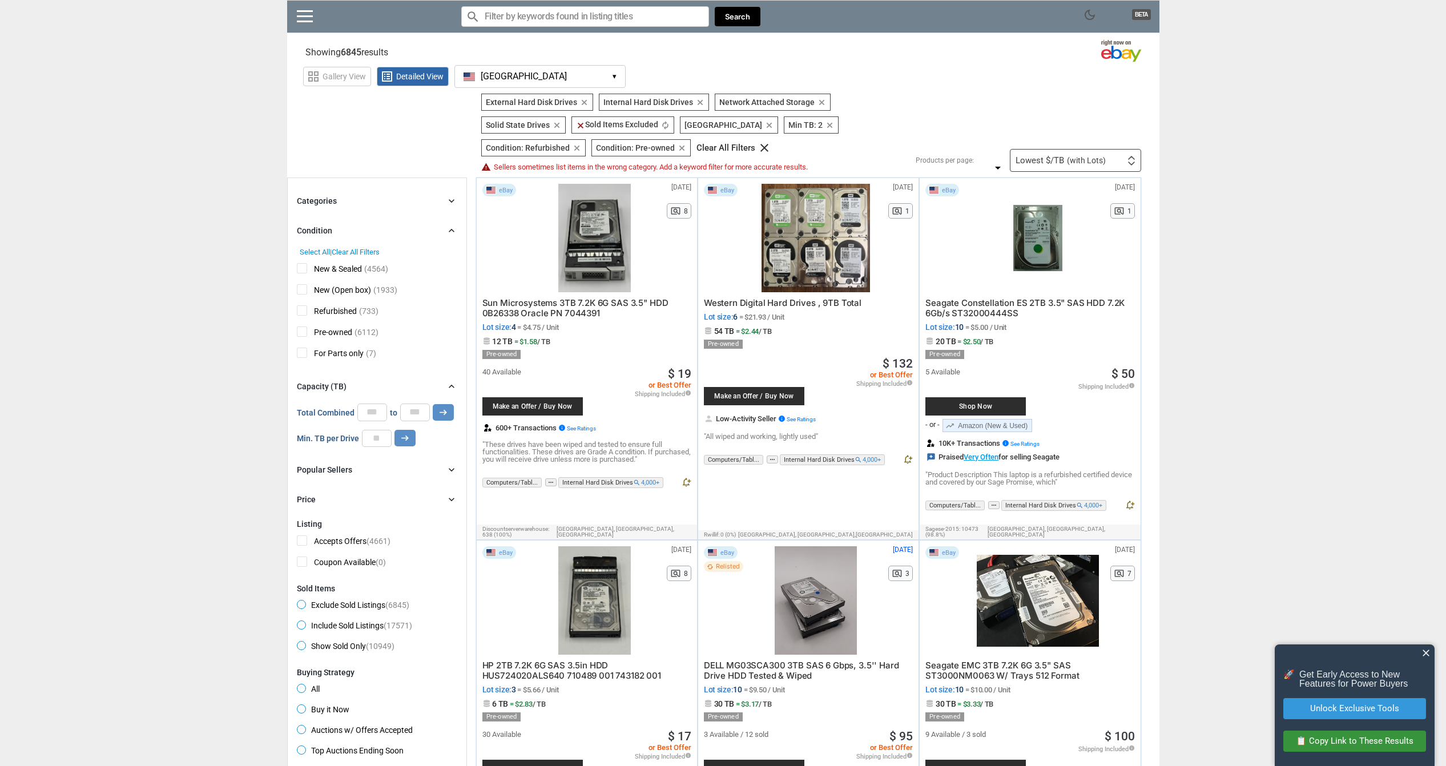
click at [998, 301] on span "Seagate Constellation ES 2TB 3.5" SAS HDD 7.2K 6Gb/s ST32000444SS" at bounding box center [1024, 307] width 199 height 21
